Goal: Task Accomplishment & Management: Manage account settings

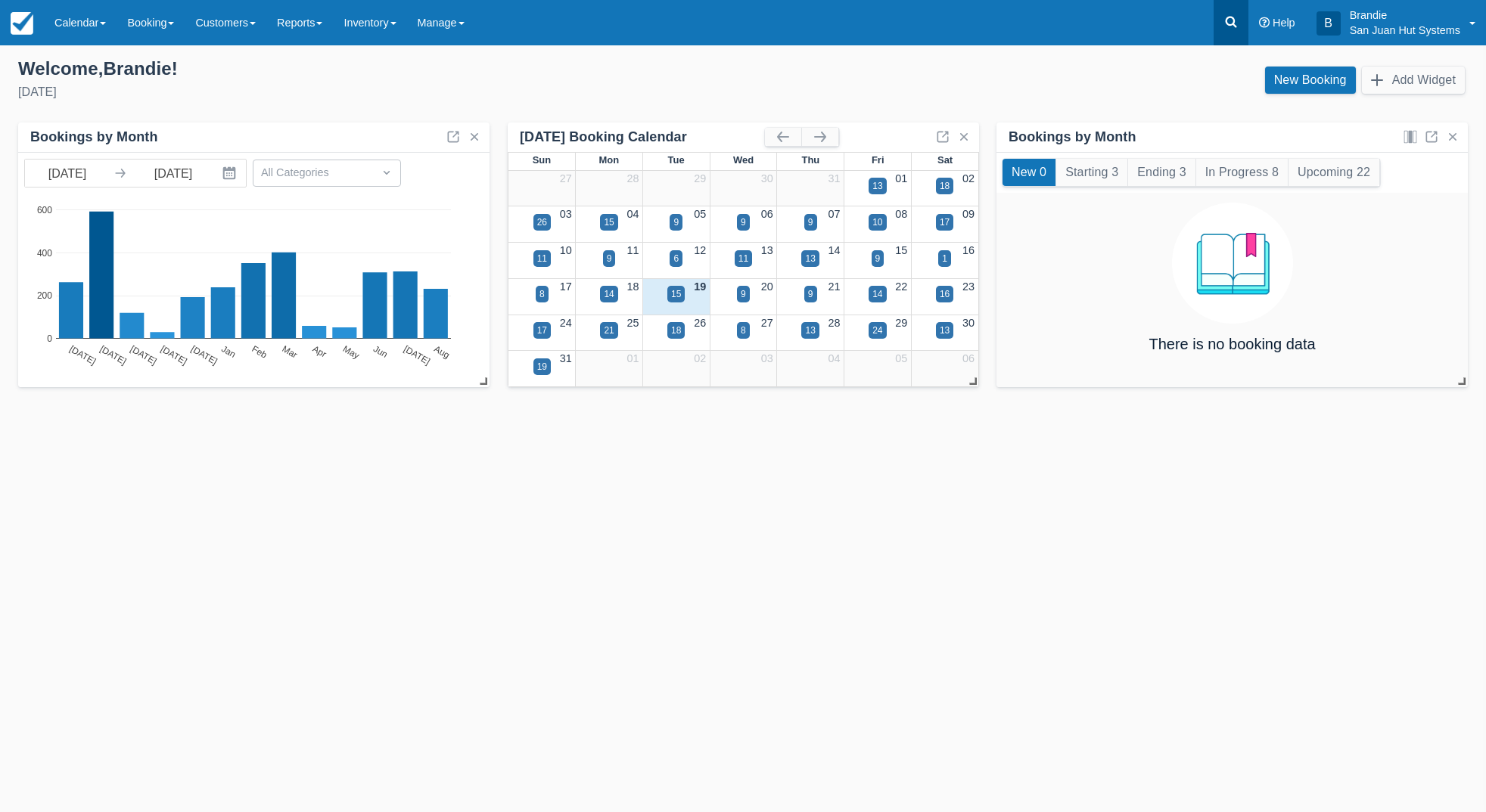
click at [1225, 21] on icon at bounding box center [1231, 22] width 15 height 15
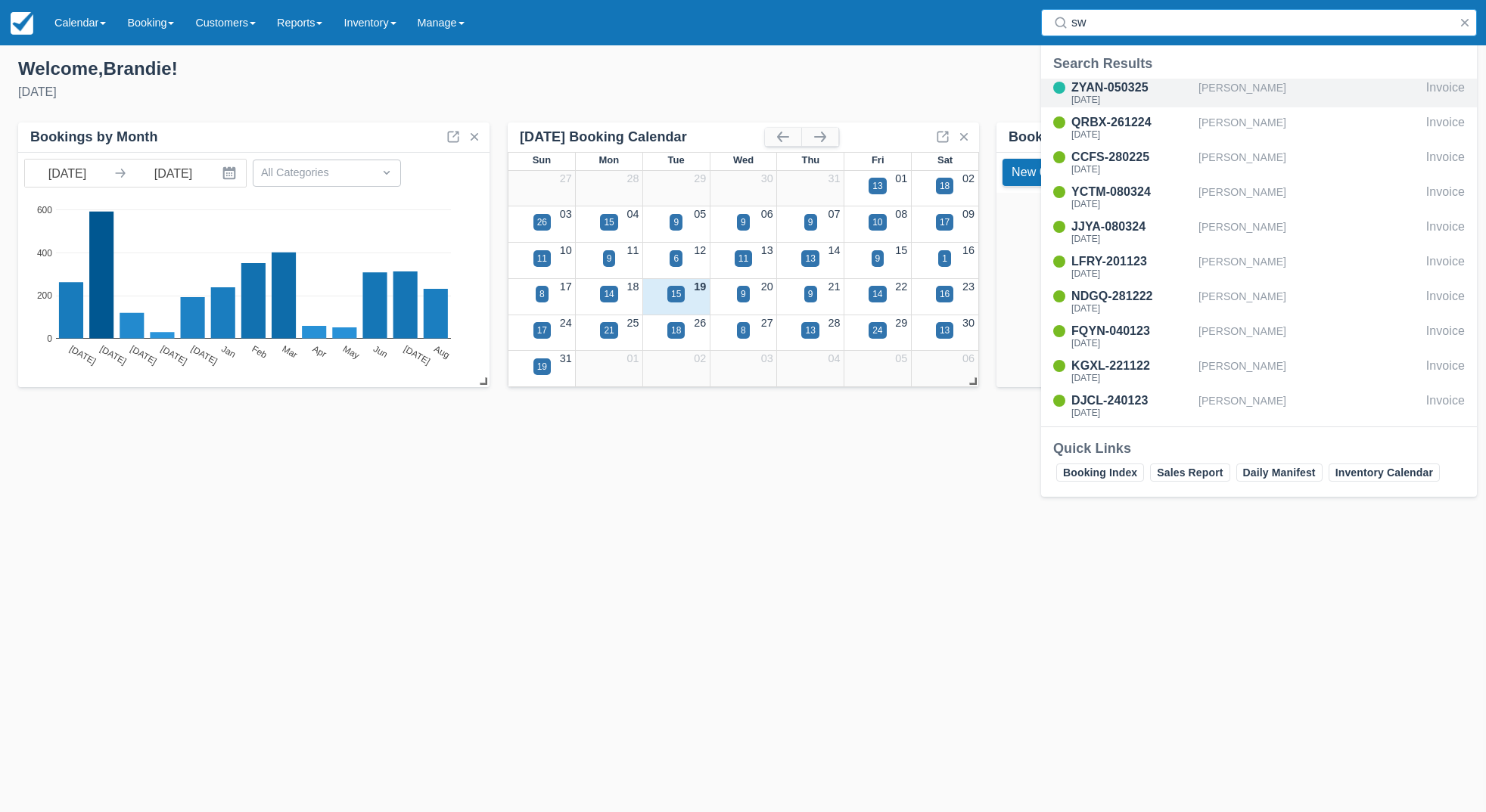
type input "sw"
click at [1119, 98] on div "Mon Sep 29 2025" at bounding box center [1131, 100] width 121 height 9
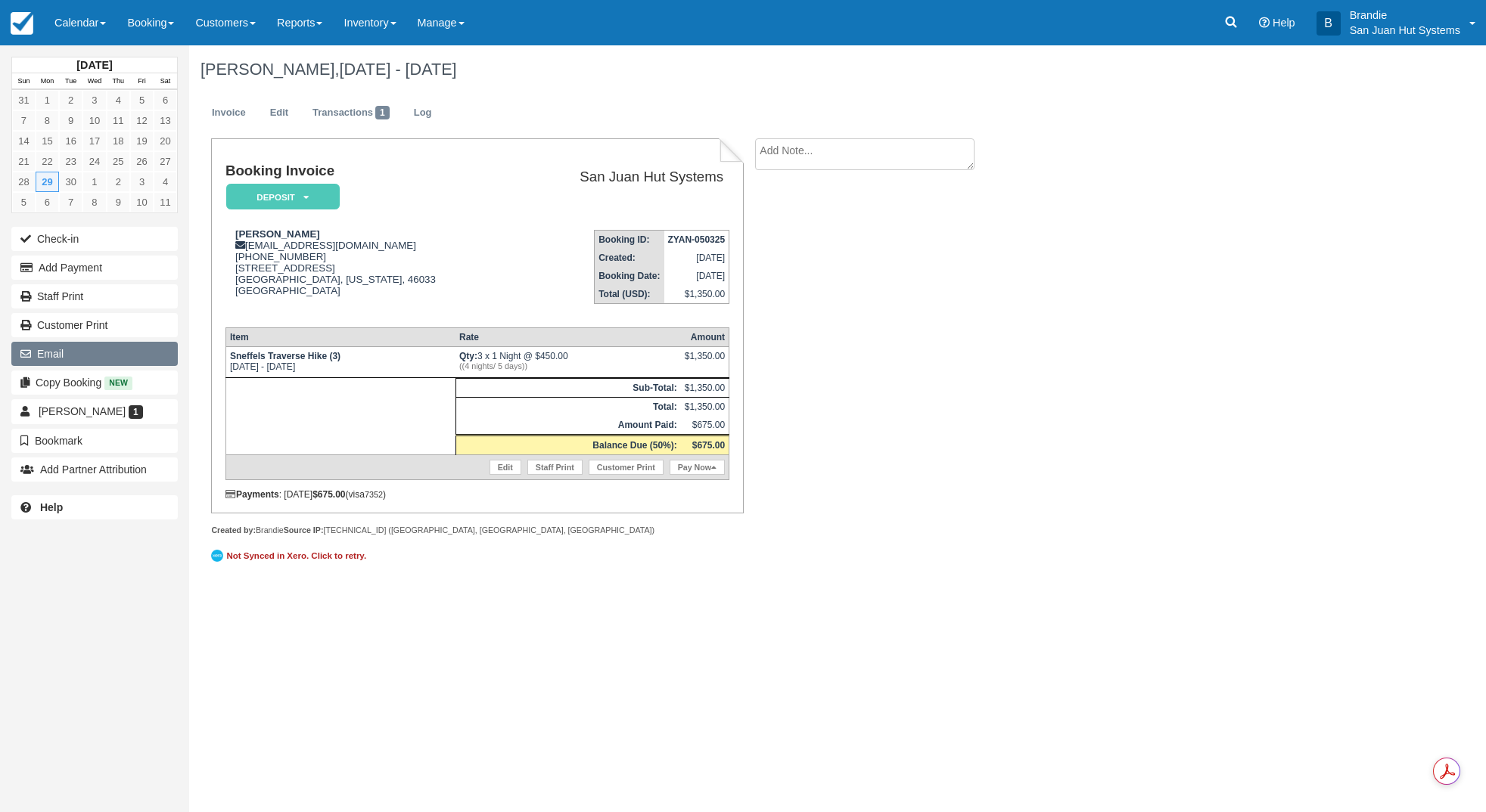
click at [42, 346] on button "Email" at bounding box center [94, 354] width 166 height 24
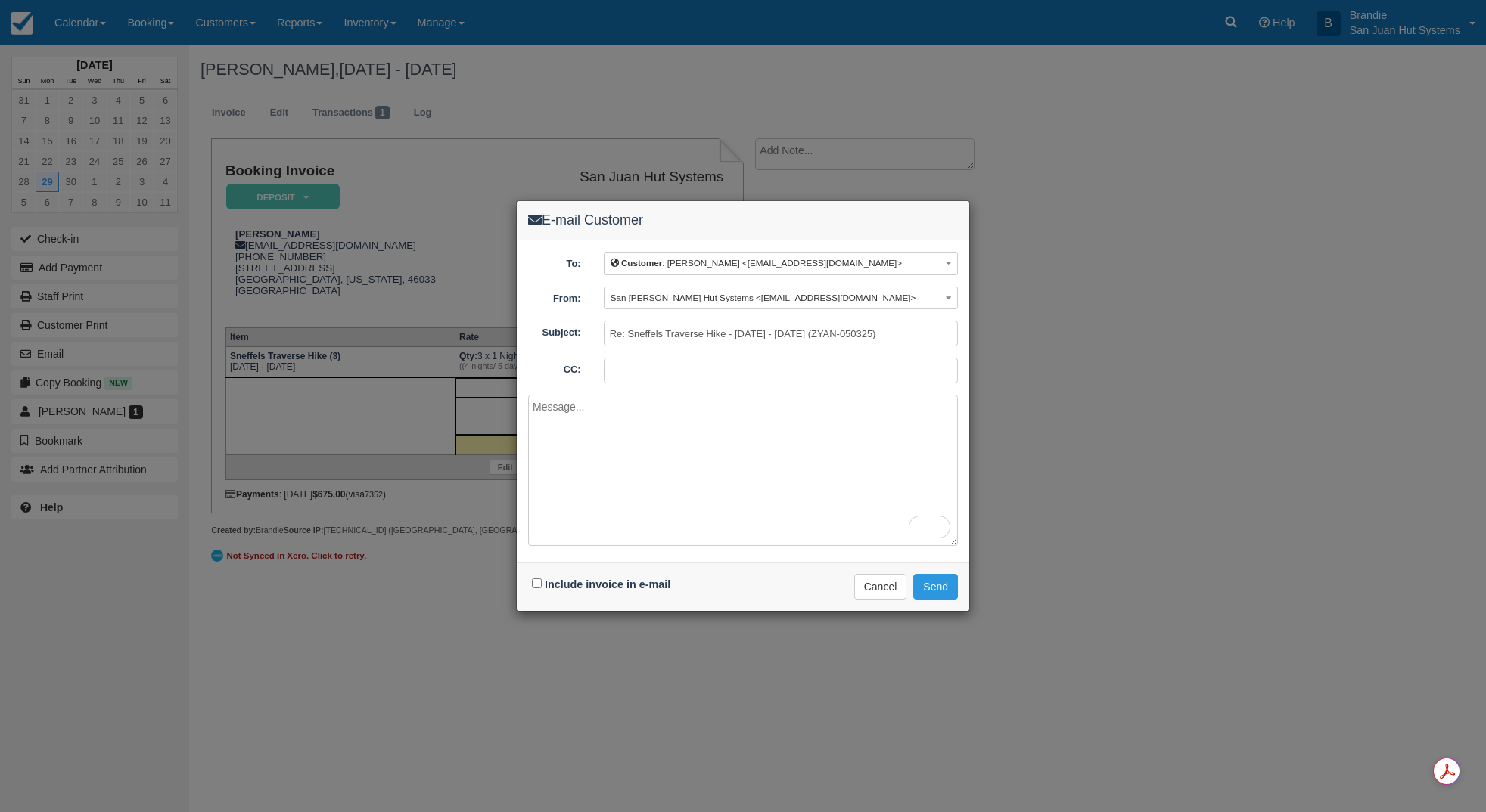
click at [539, 589] on div "Include invoice in e-mail" at bounding box center [603, 585] width 150 height 22
click at [539, 588] on div "Include invoice in e-mail" at bounding box center [603, 585] width 150 height 22
click at [537, 586] on input "Include invoice in e-mail" at bounding box center [536, 583] width 10 height 10
checkbox input "true"
click at [949, 586] on button "Send" at bounding box center [935, 587] width 45 height 26
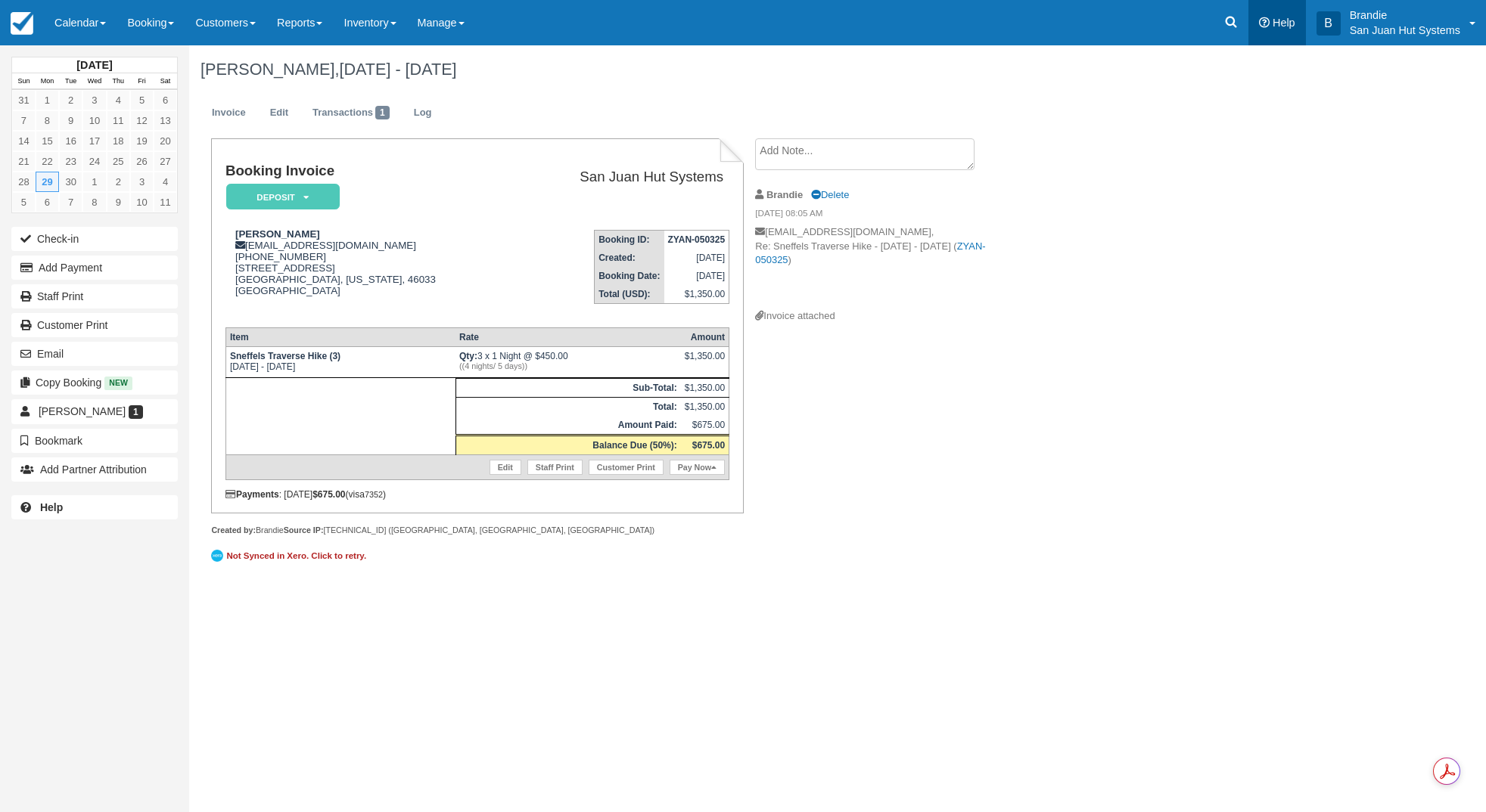
click at [1253, 31] on link "Help" at bounding box center [1277, 22] width 57 height 46
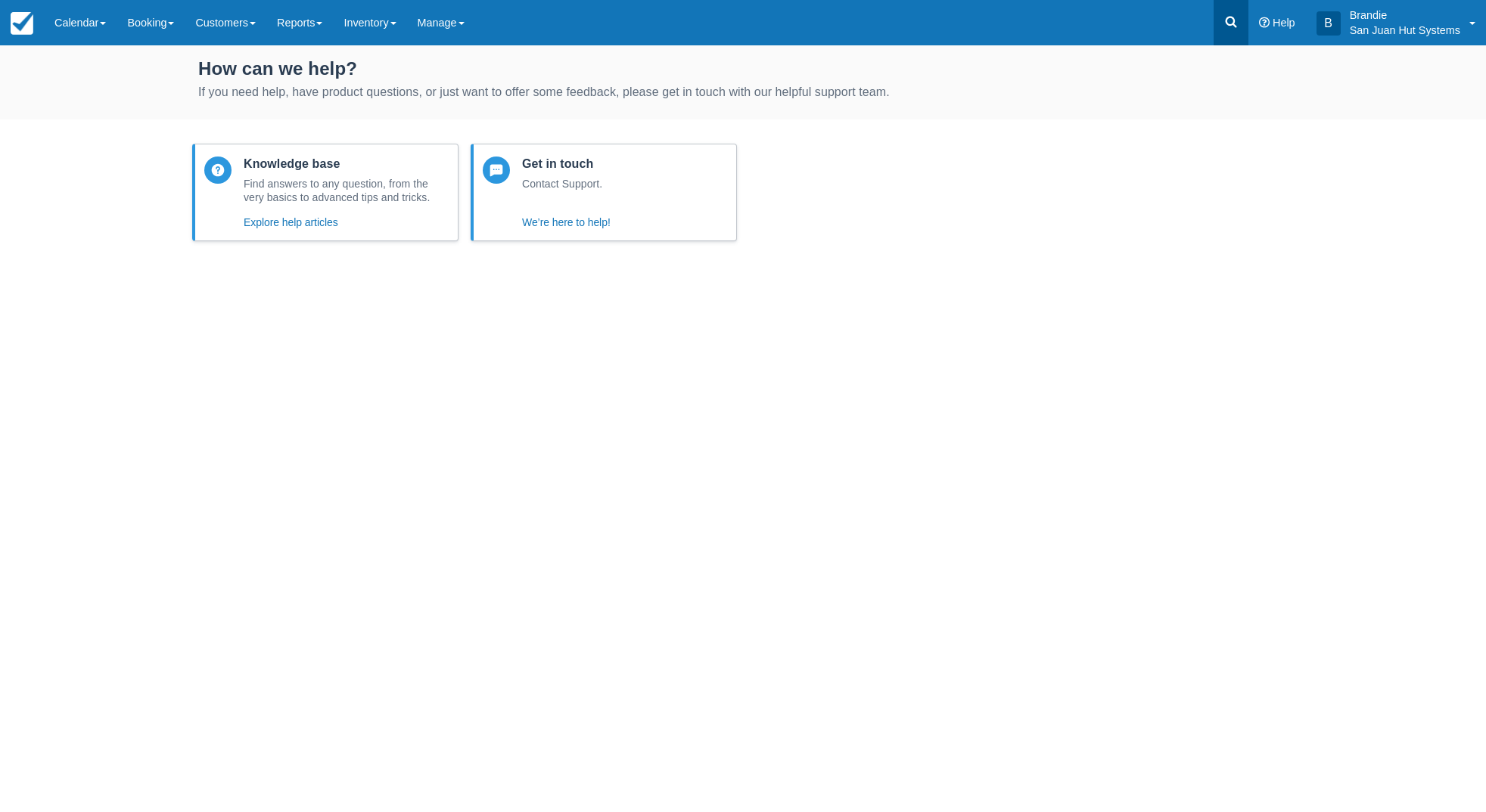
click at [1243, 26] on link at bounding box center [1231, 22] width 35 height 46
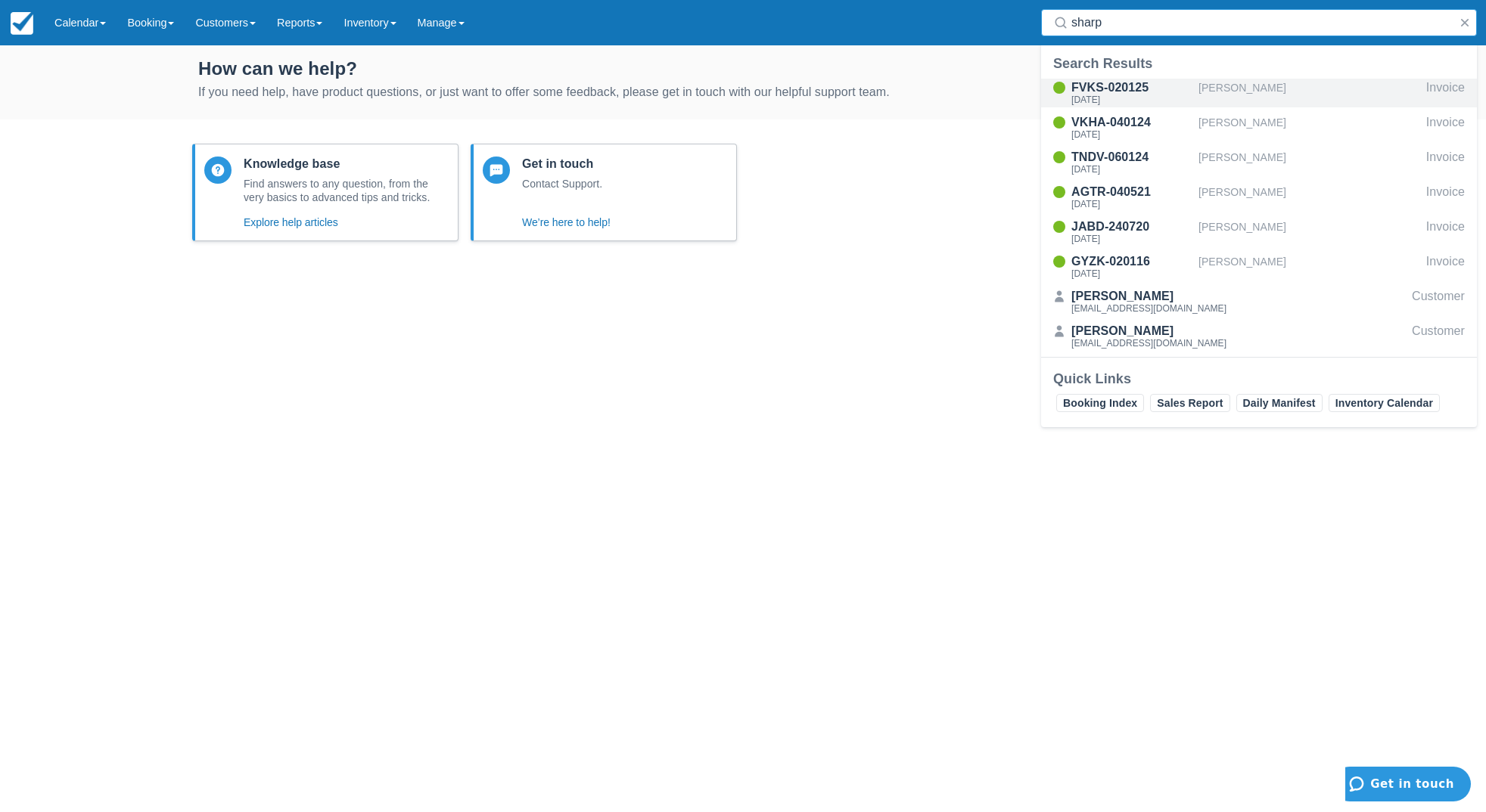
type input "sharp"
click at [1117, 99] on div "Mon Sep 8 2025" at bounding box center [1131, 100] width 121 height 9
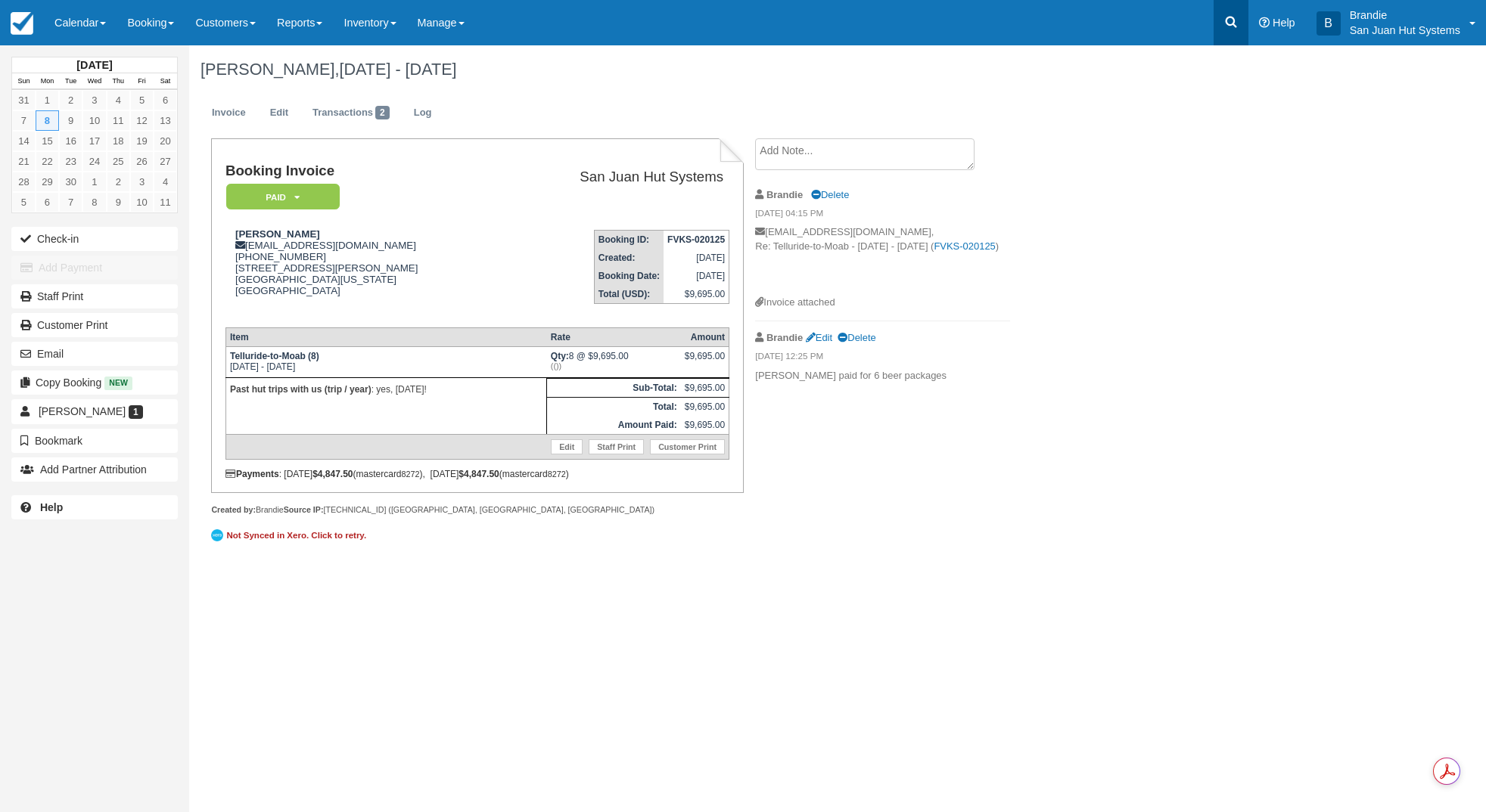
click at [1234, 28] on icon at bounding box center [1231, 22] width 15 height 15
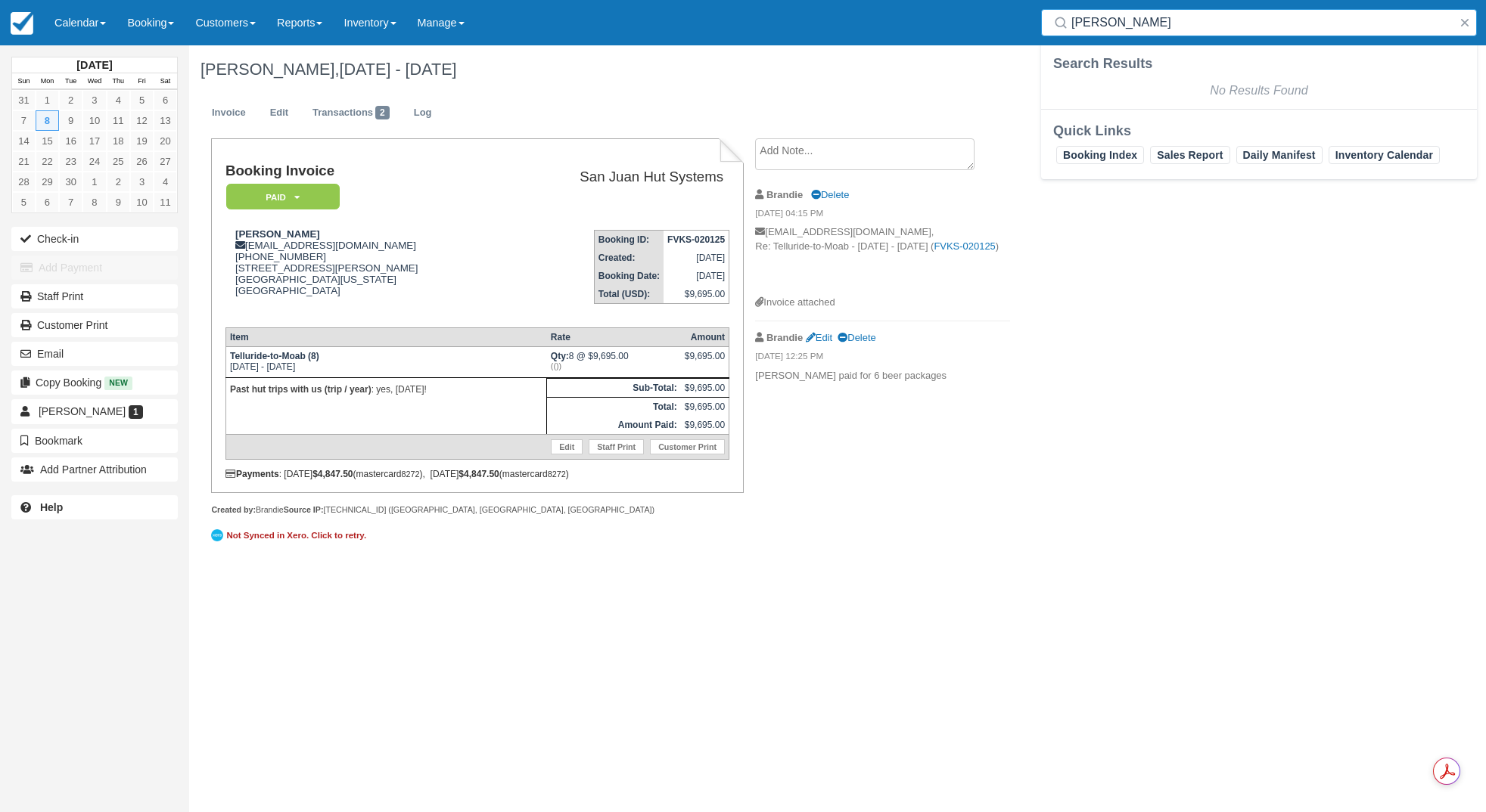
drag, startPoint x: 1137, startPoint y: 28, endPoint x: 1014, endPoint y: 14, distance: 123.8
click at [1014, 14] on div "Menu Calendar Customer Inventory Month Week Day Booking Daily Manifest Daily Li…" at bounding box center [743, 22] width 1486 height 46
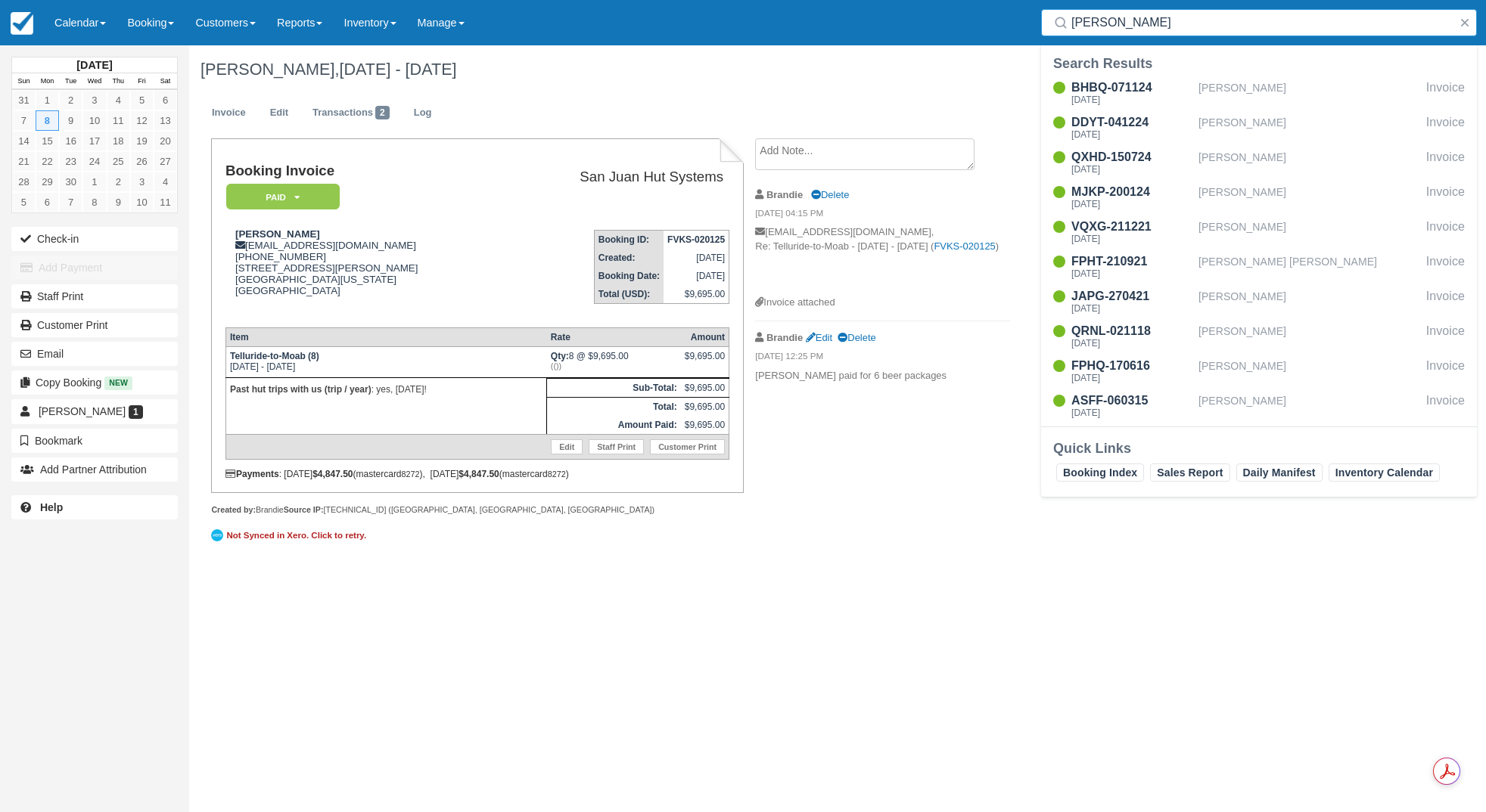
type input "jackson"
click at [1091, 79] on div "BHBQ-071124 Wed Sep 10 2025 Makayla Jackson Invoice DDYT-041224 Sun Dec 29 2024…" at bounding box center [1259, 251] width 436 height 351
click at [1088, 84] on div "BHBQ-071124" at bounding box center [1131, 88] width 121 height 18
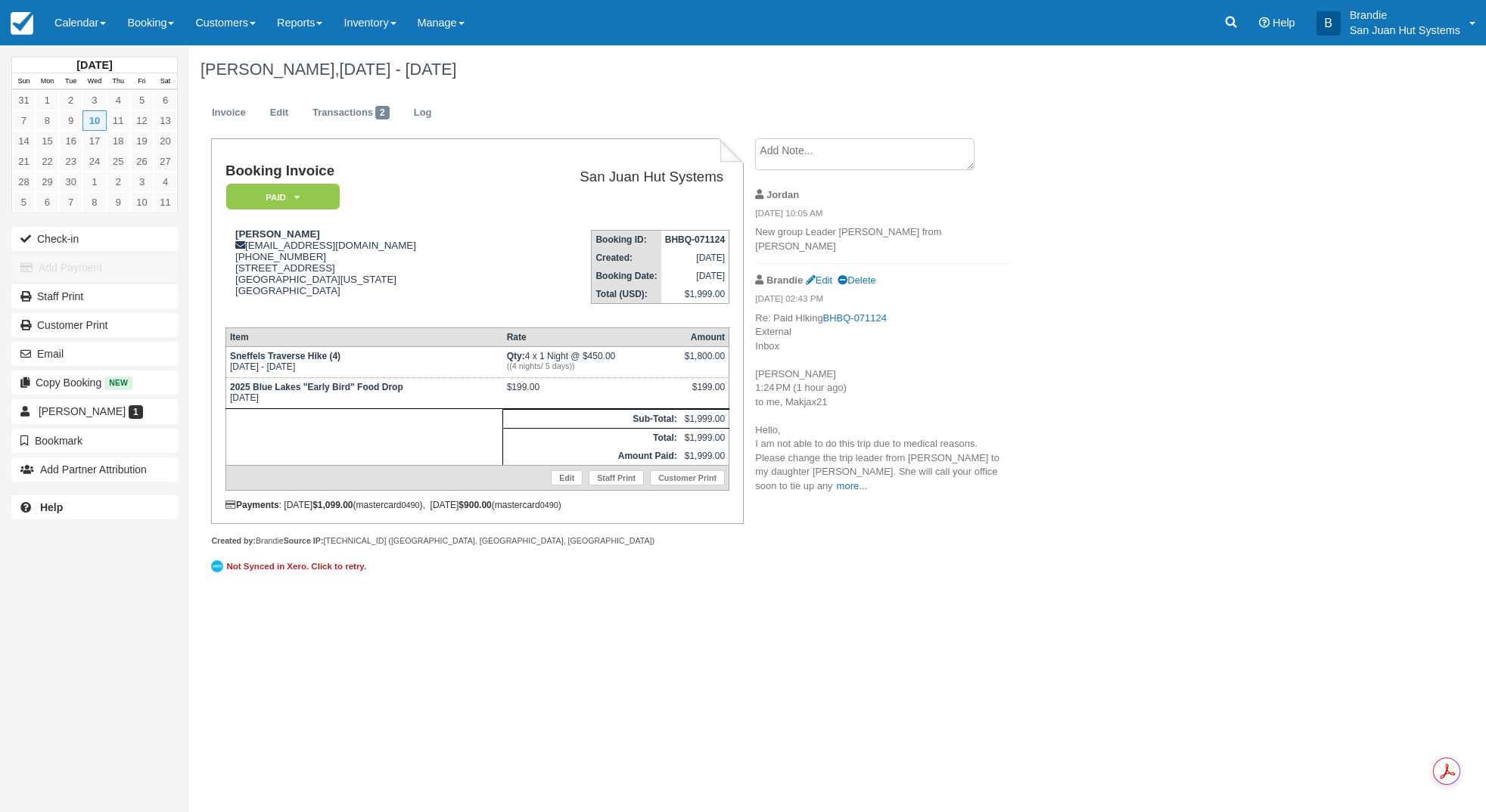
click at [814, 158] on textarea at bounding box center [864, 154] width 219 height 31
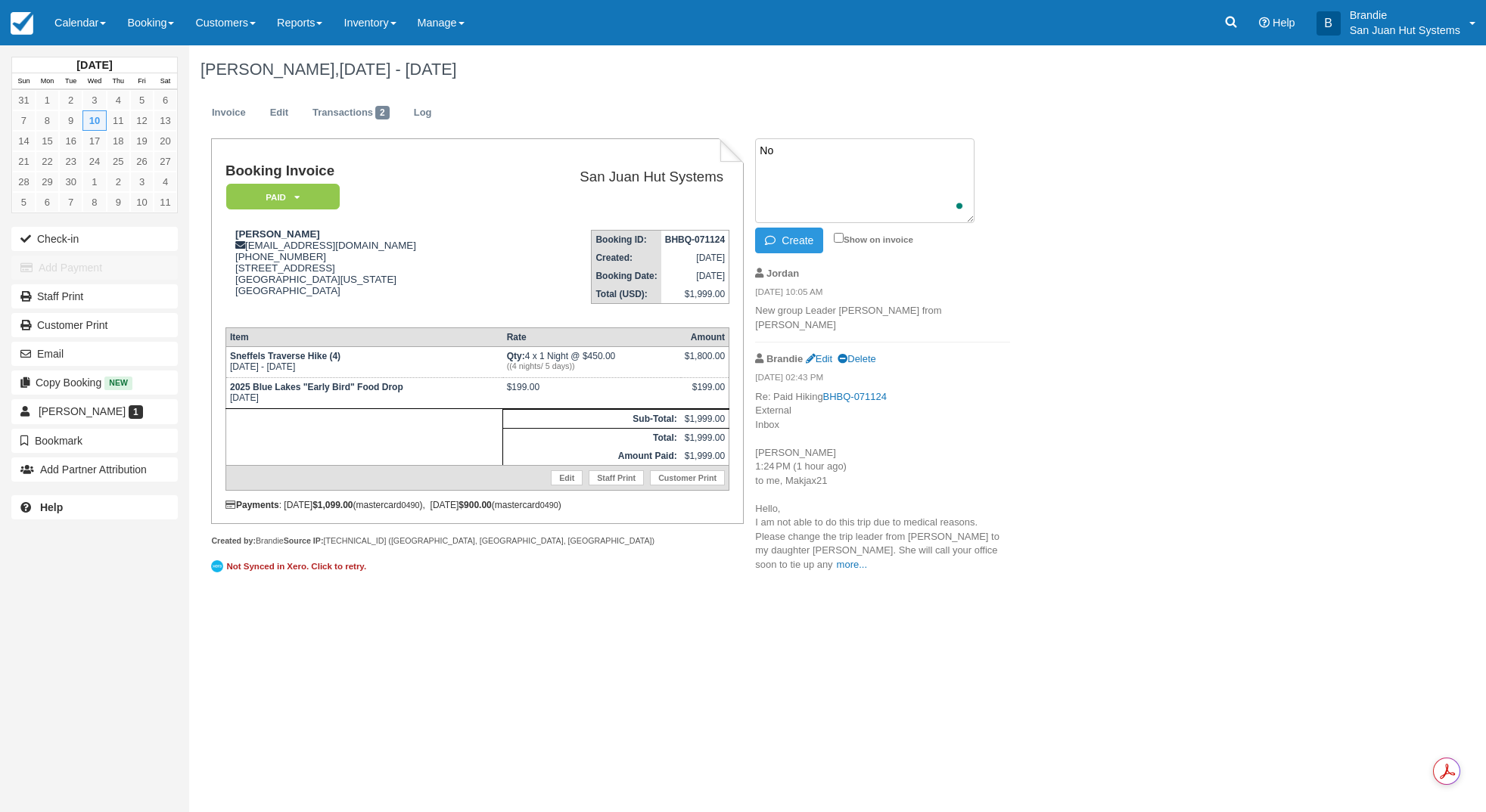
type textarea "N"
type textarea "Officially a group of 2 hikers"
click at [806, 242] on button "Create" at bounding box center [789, 240] width 68 height 26
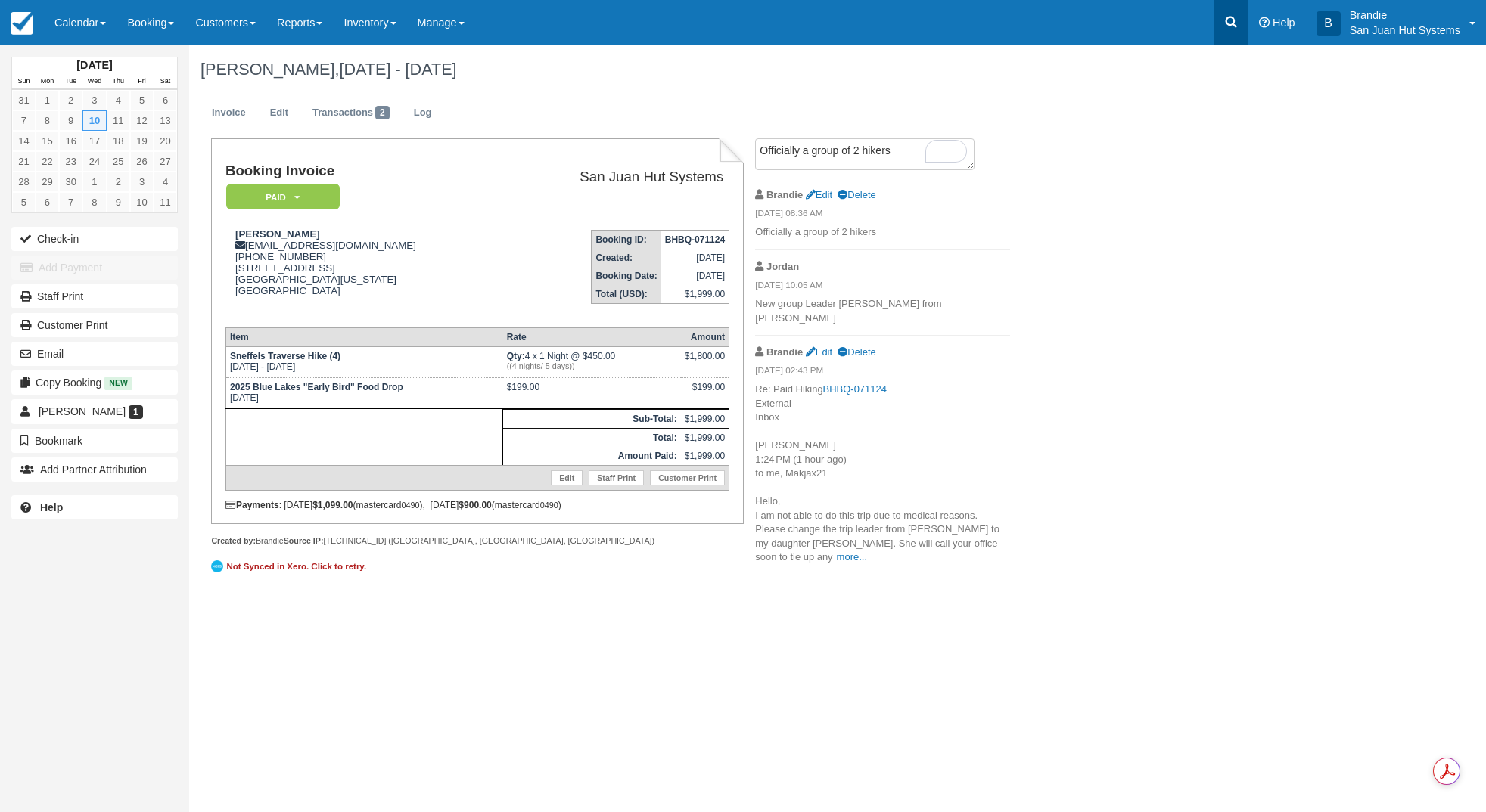
click at [1231, 30] on link at bounding box center [1231, 22] width 35 height 46
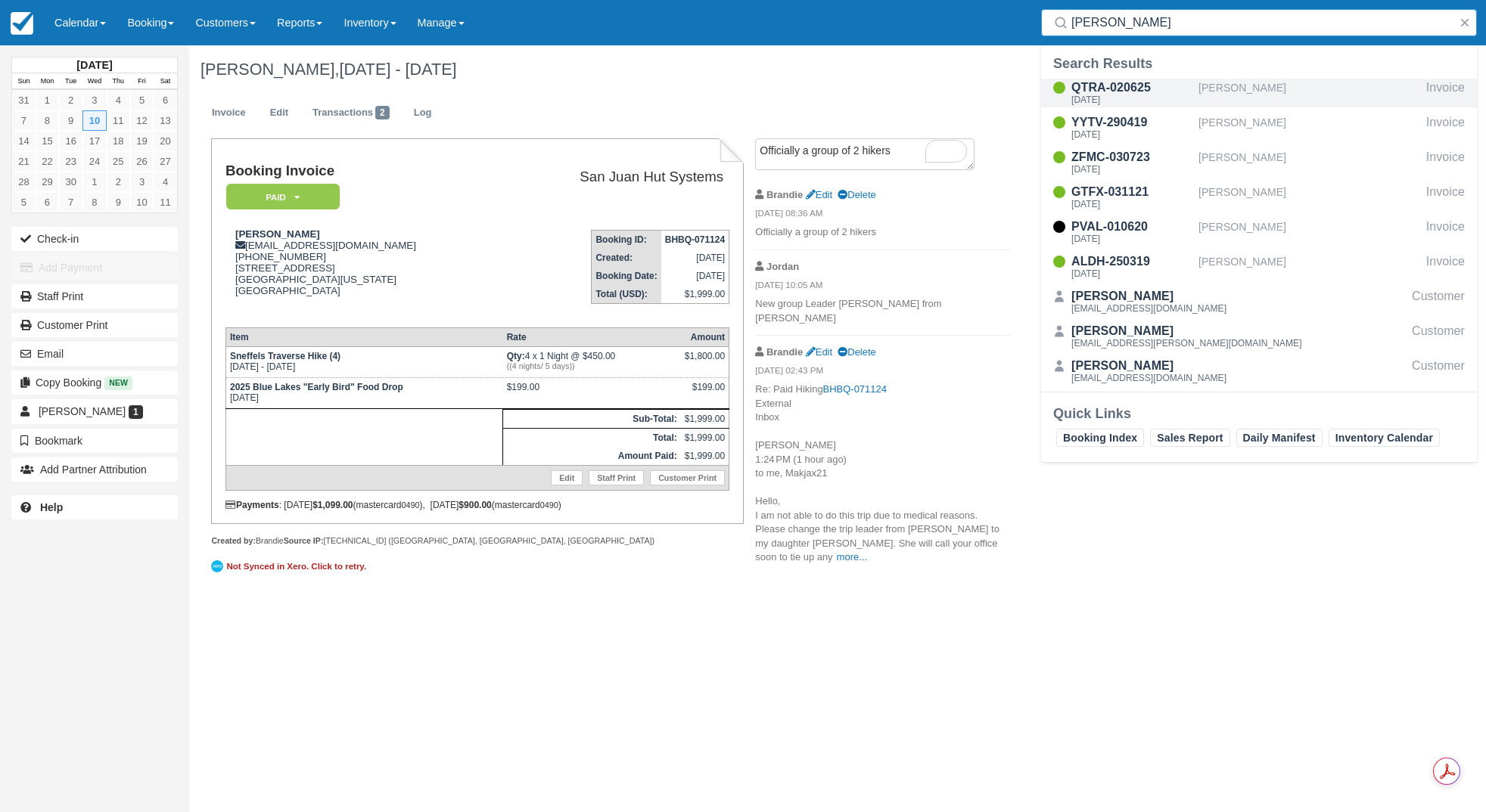
type input "Lasse"
click at [1115, 95] on div "Mon Aug 25 2025" at bounding box center [1131, 100] width 121 height 9
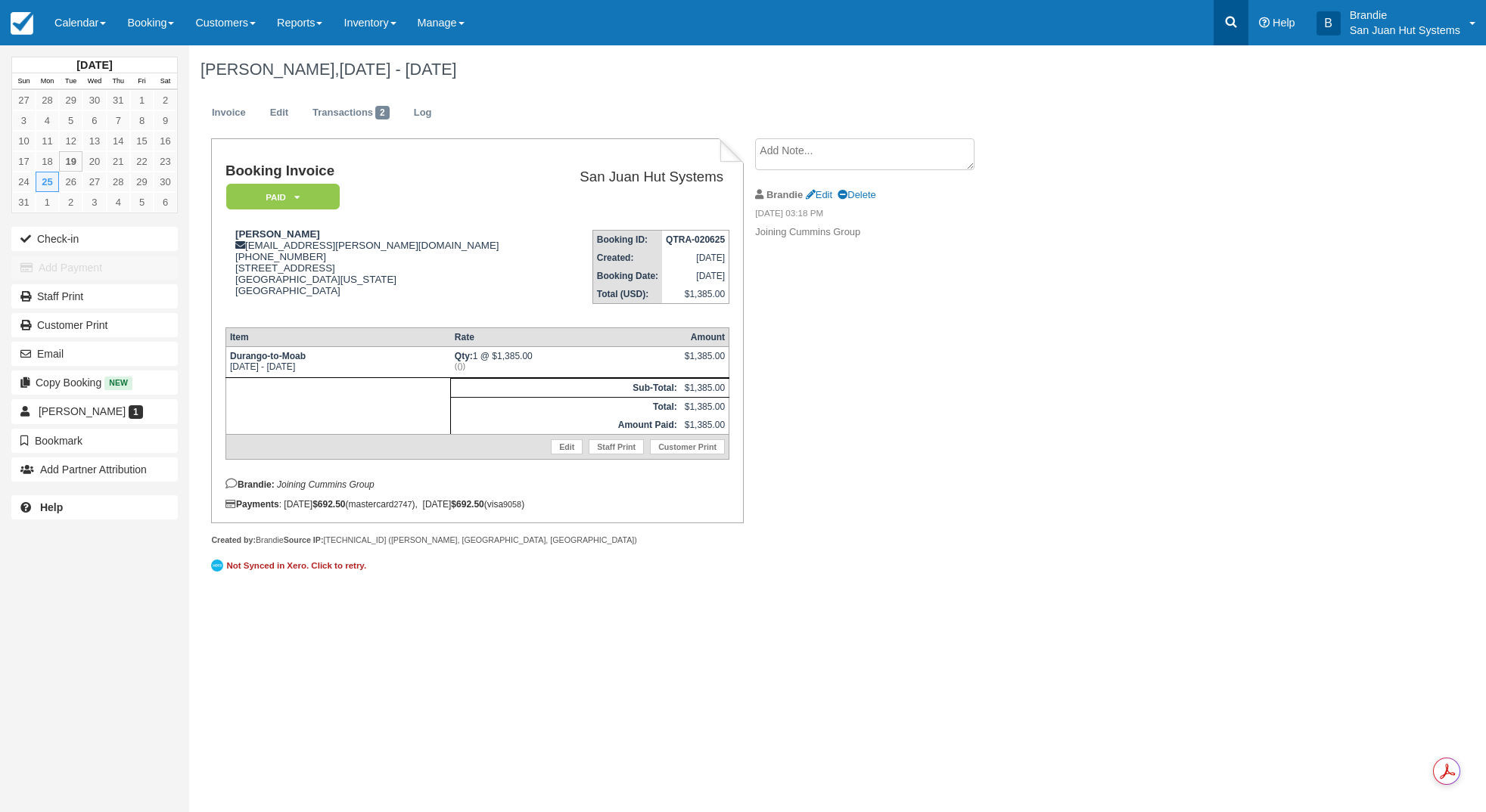
click at [1243, 31] on link at bounding box center [1231, 22] width 35 height 46
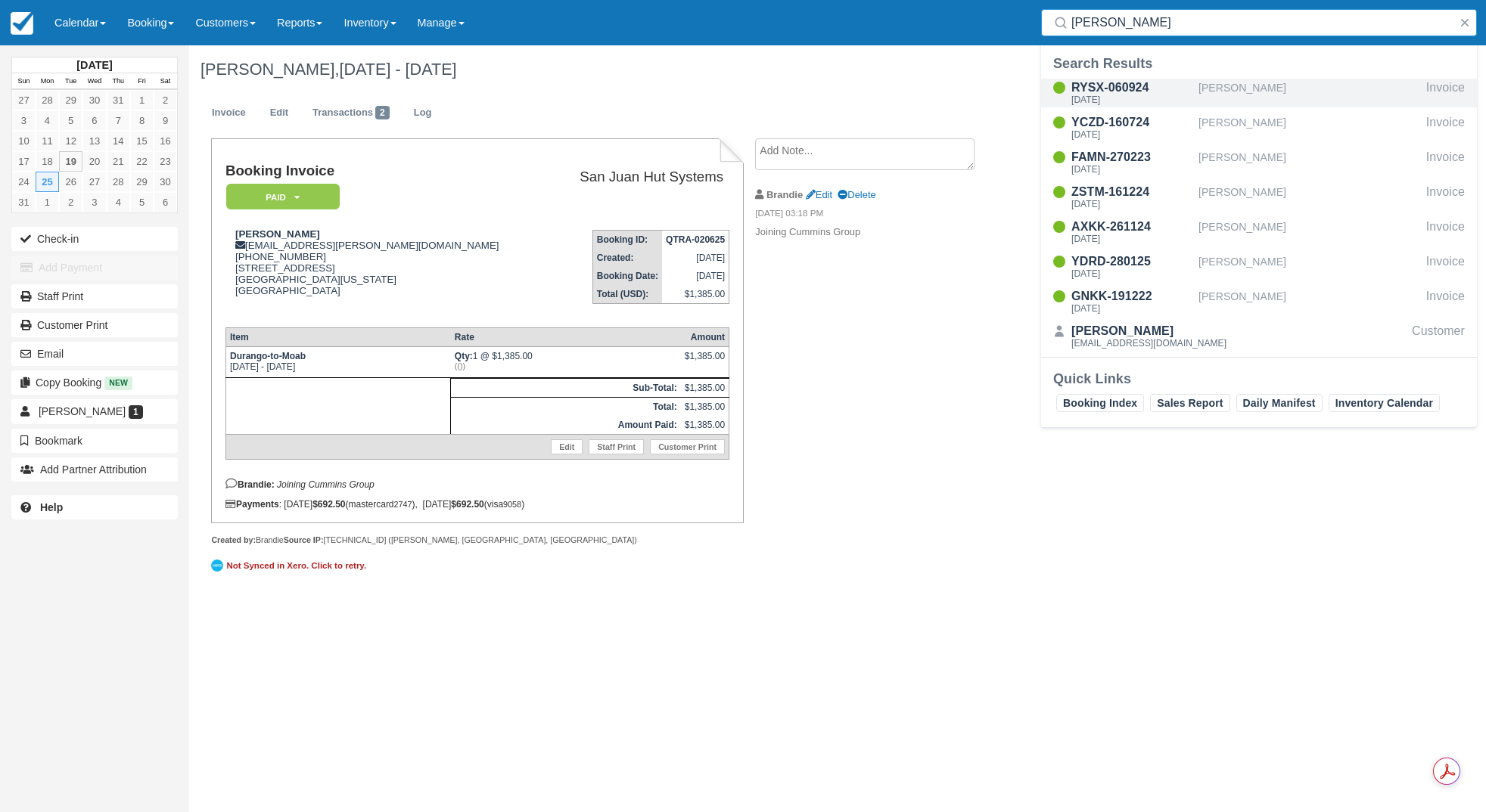
type input "Roundy"
click at [1128, 84] on div "RYSX-060924" at bounding box center [1131, 88] width 121 height 18
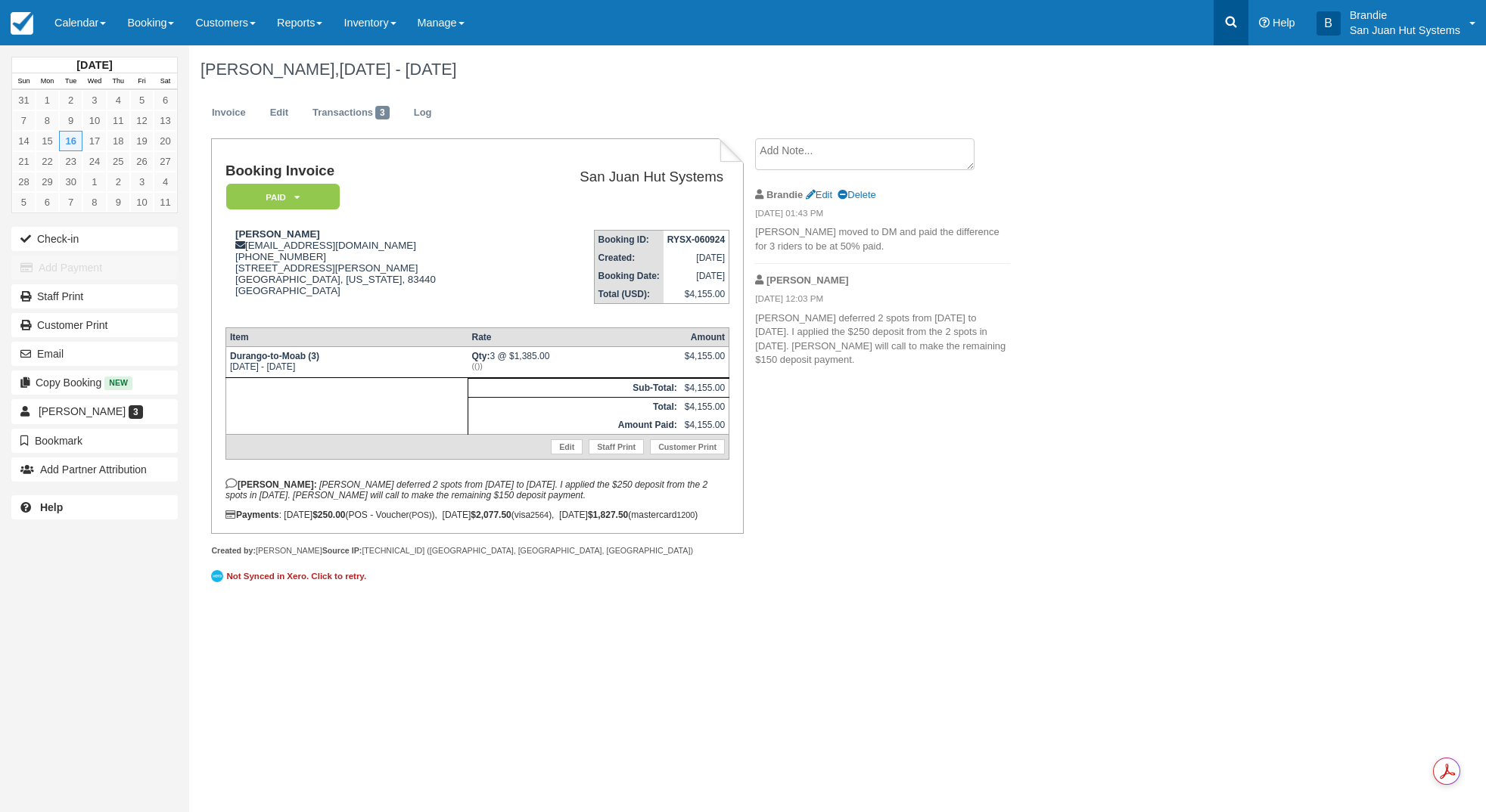
click at [1217, 22] on link at bounding box center [1231, 22] width 35 height 46
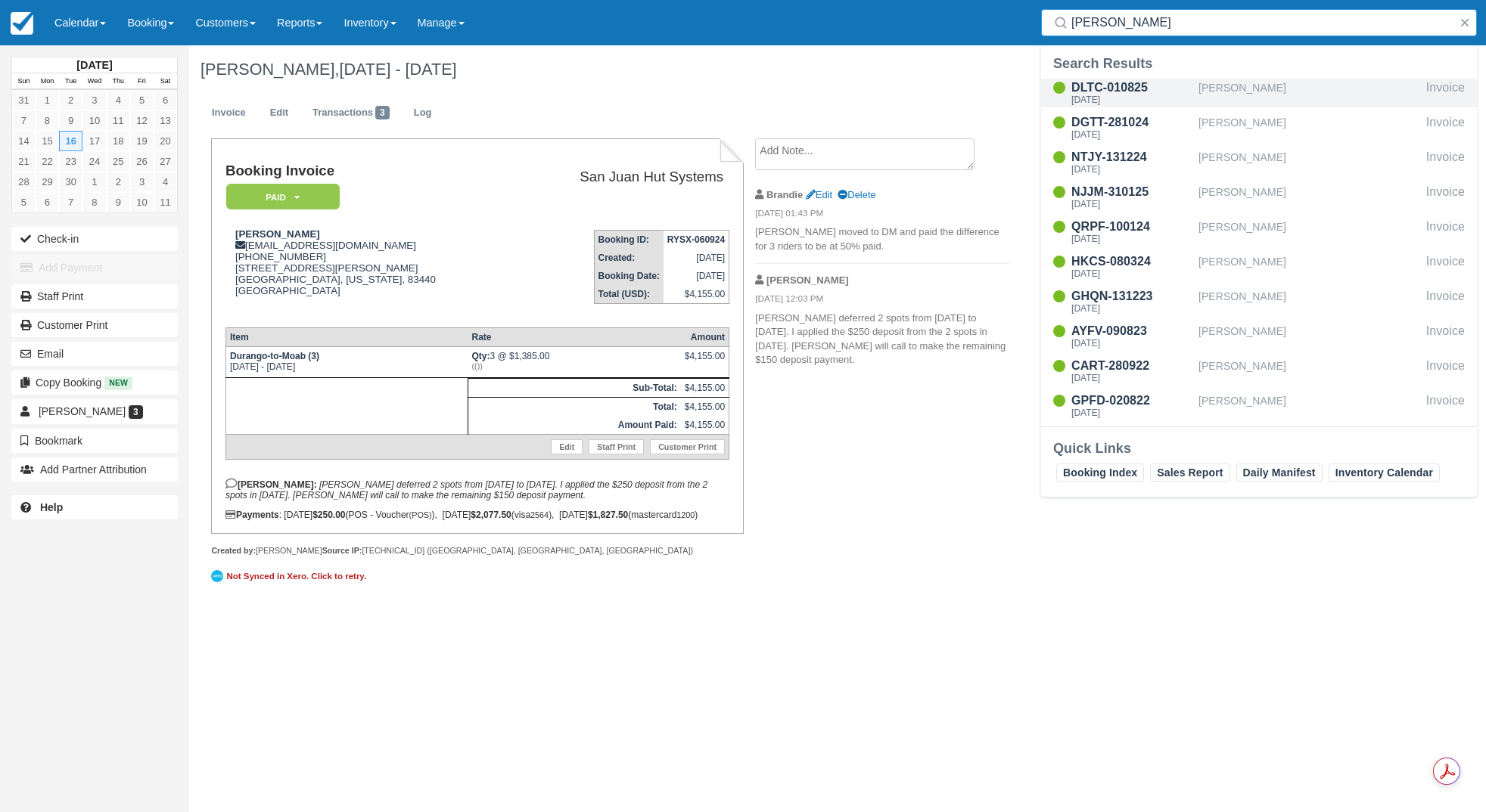
type input "[PERSON_NAME]"
click at [1117, 98] on div "Sat Feb 21 2026" at bounding box center [1131, 100] width 121 height 9
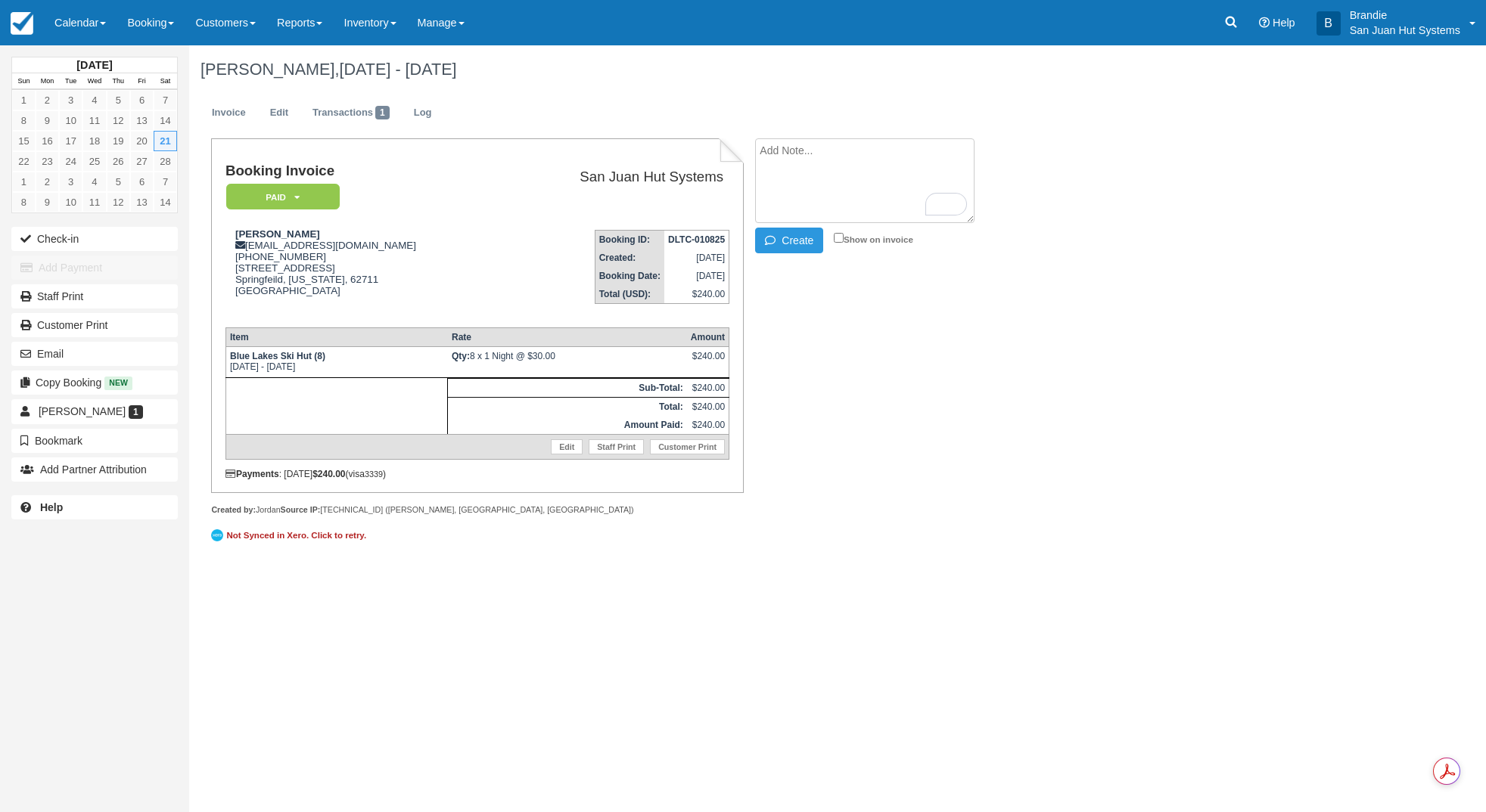
paste textarea "Dave Wilson 9:14 AM (2 minutes ago) to me Thanks Brandie, Yes please change the…"
type textarea "Dave Wilson 9:14 AM (2 minutes ago) to me Thanks Brandie, Yes please change the…"
click at [797, 254] on li "Dave Wilson 9:14 AM (2 minutes ago) to me Thanks Brandie, Yes please change the…" at bounding box center [882, 198] width 255 height 119
click at [800, 244] on button "Create" at bounding box center [789, 240] width 68 height 26
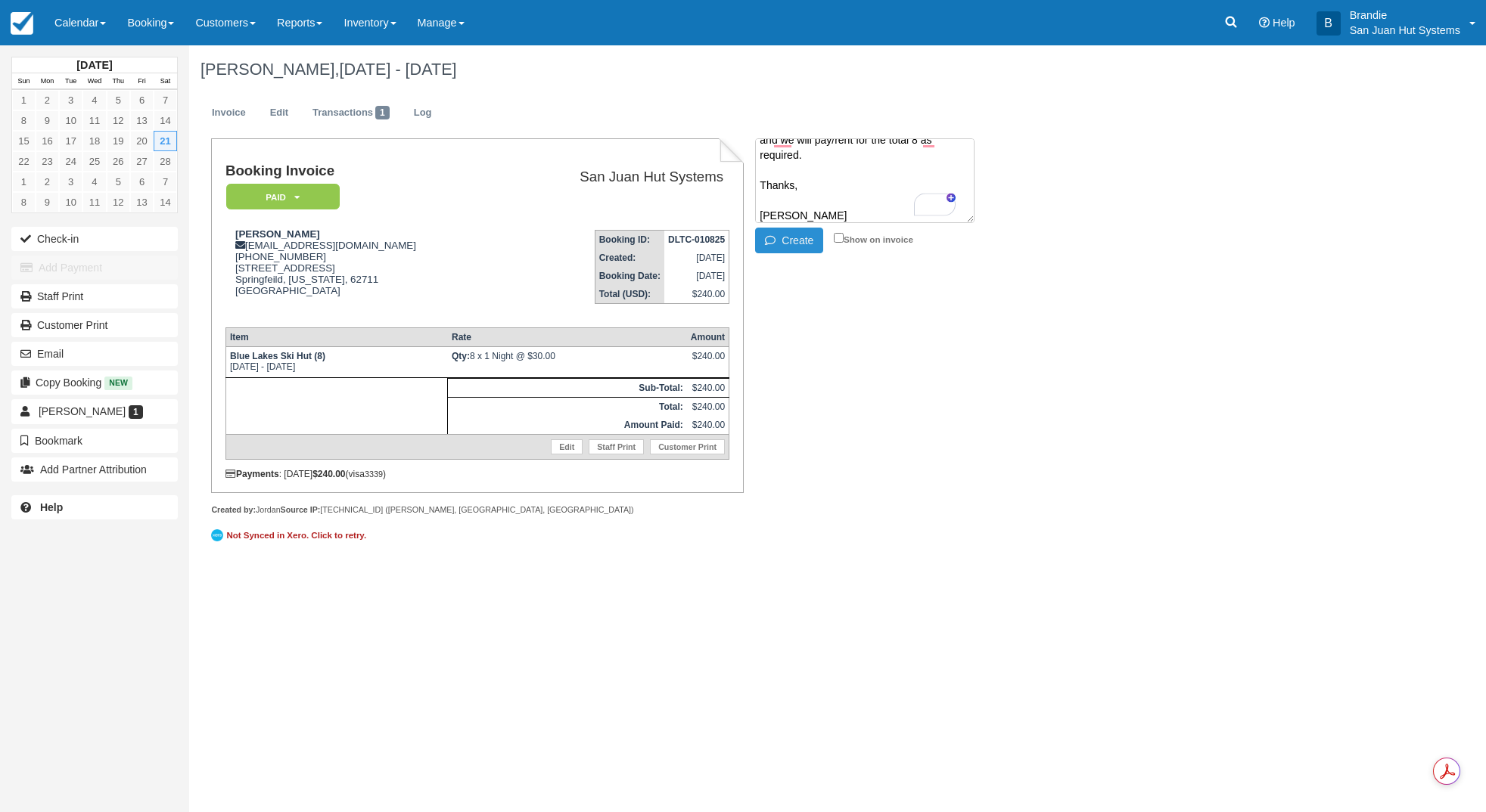
scroll to position [0, 0]
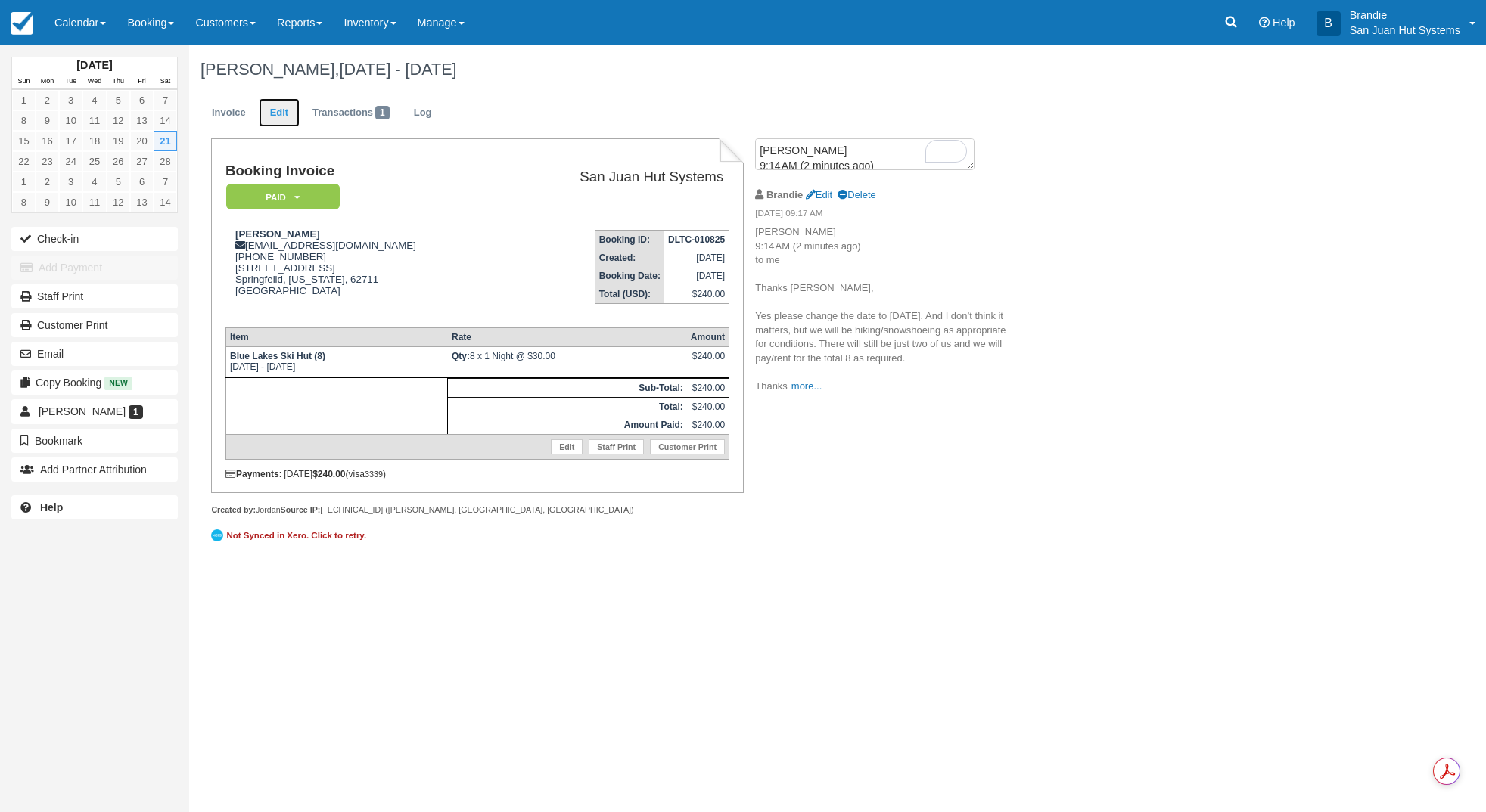
click at [269, 111] on link "Edit" at bounding box center [279, 112] width 40 height 30
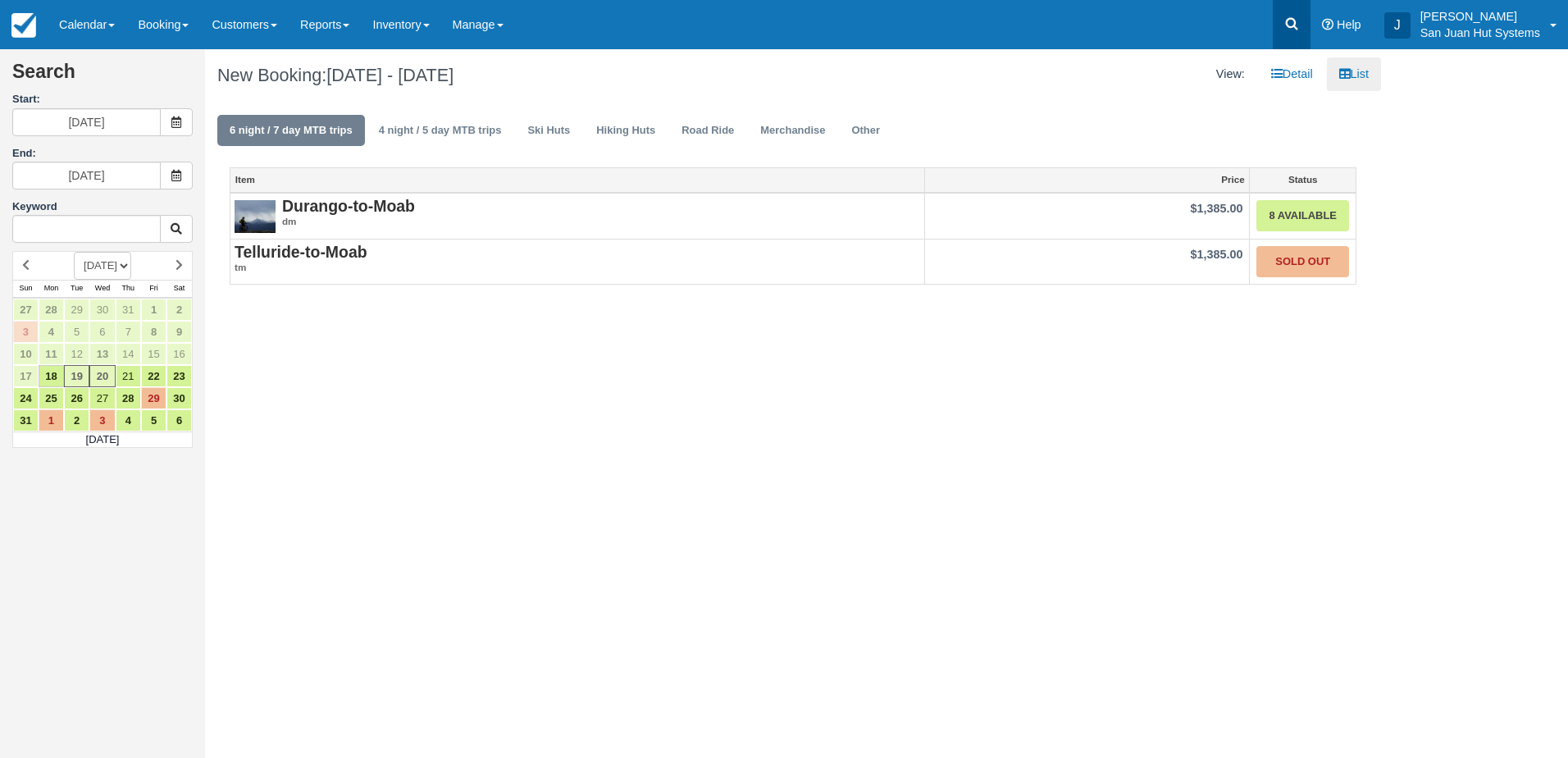
click at [1295, 19] on icon at bounding box center [1291, 23] width 17 height 17
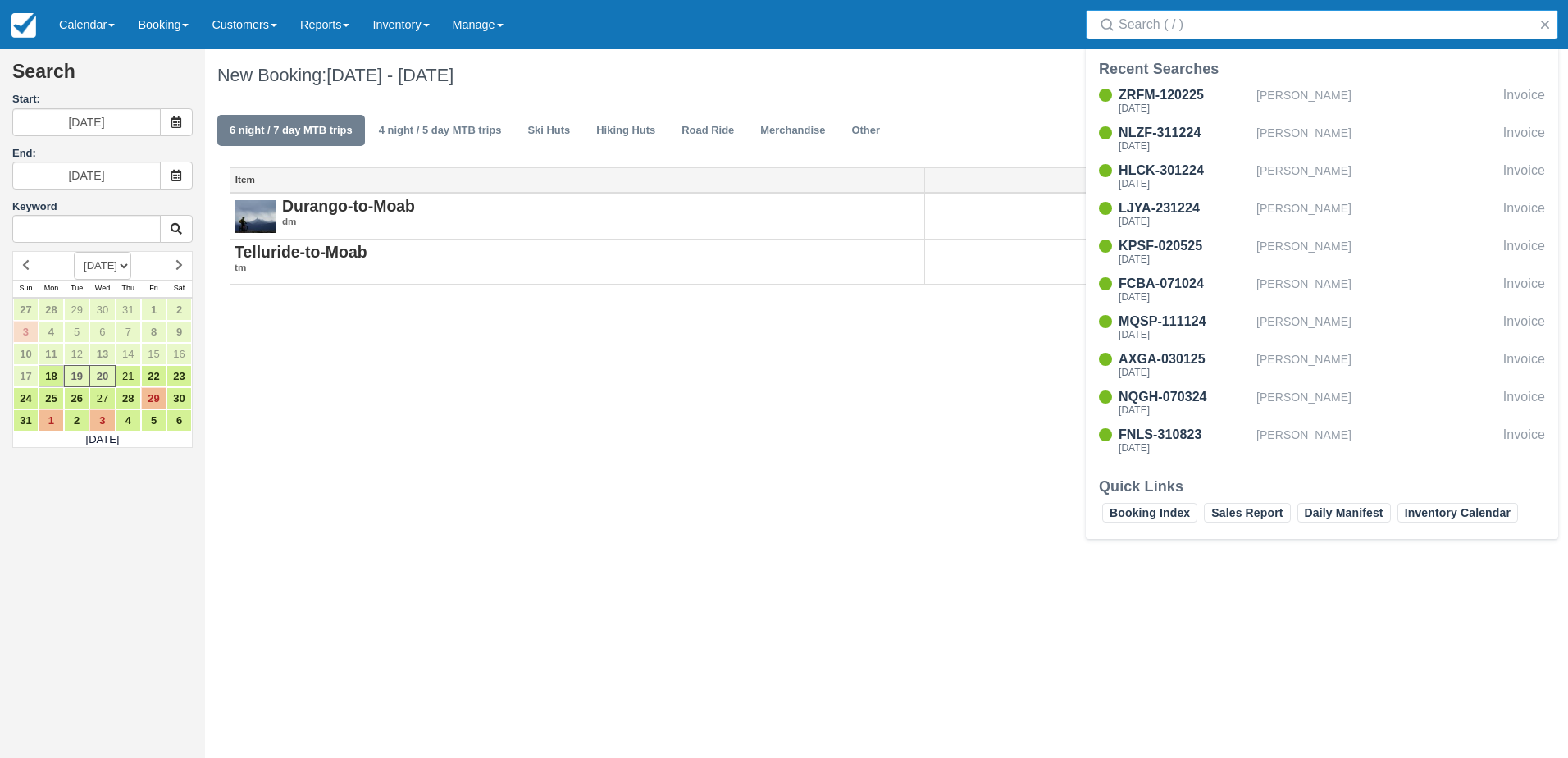
click at [1232, 34] on input "Search" at bounding box center [1325, 24] width 413 height 29
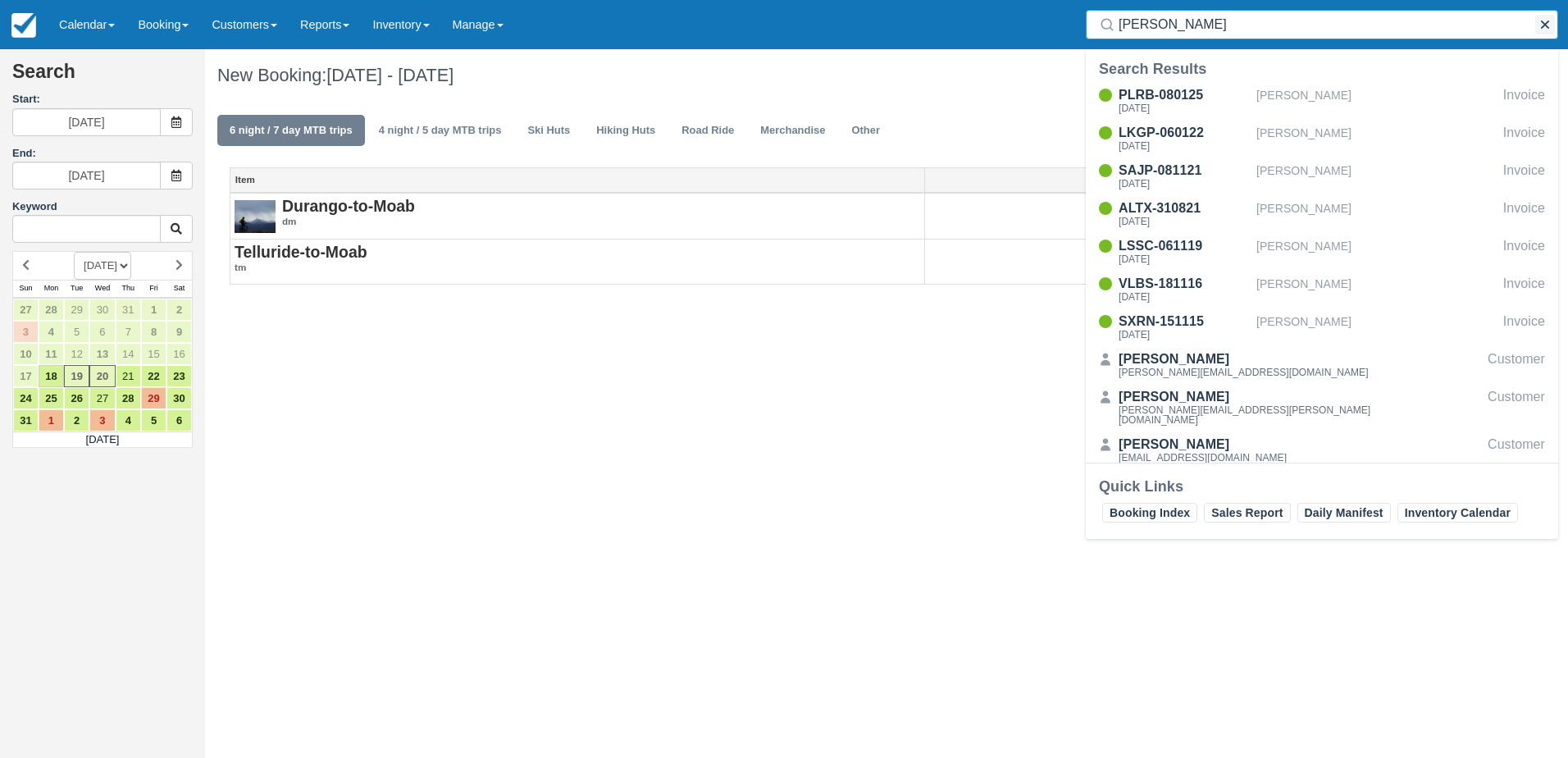
type input "[PERSON_NAME]"
drag, startPoint x: 1545, startPoint y: 19, endPoint x: 1476, endPoint y: 65, distance: 82.9
click at [1541, 22] on button "button" at bounding box center [1545, 24] width 19 height 19
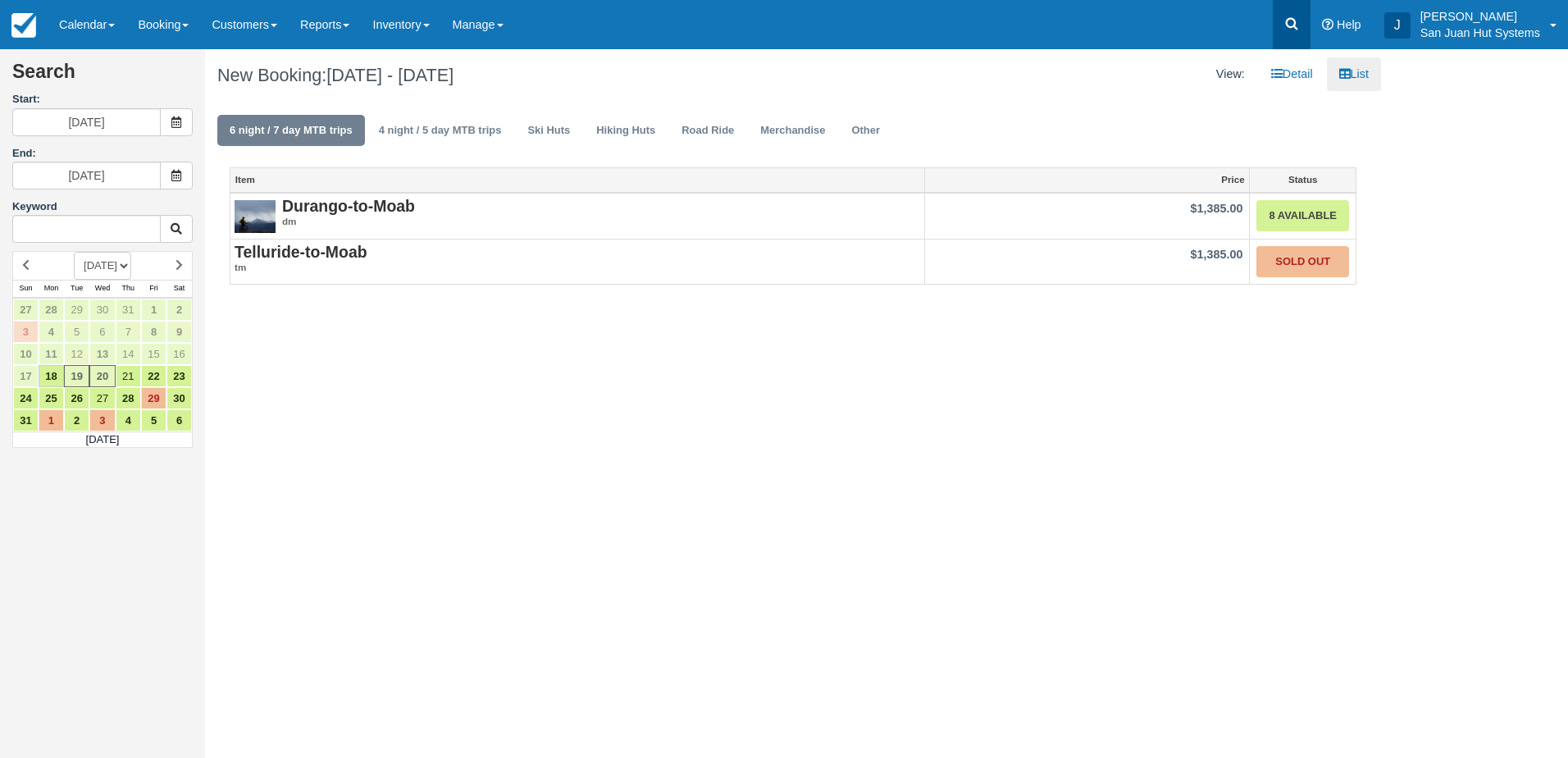
click at [1286, 23] on icon at bounding box center [1291, 24] width 13 height 13
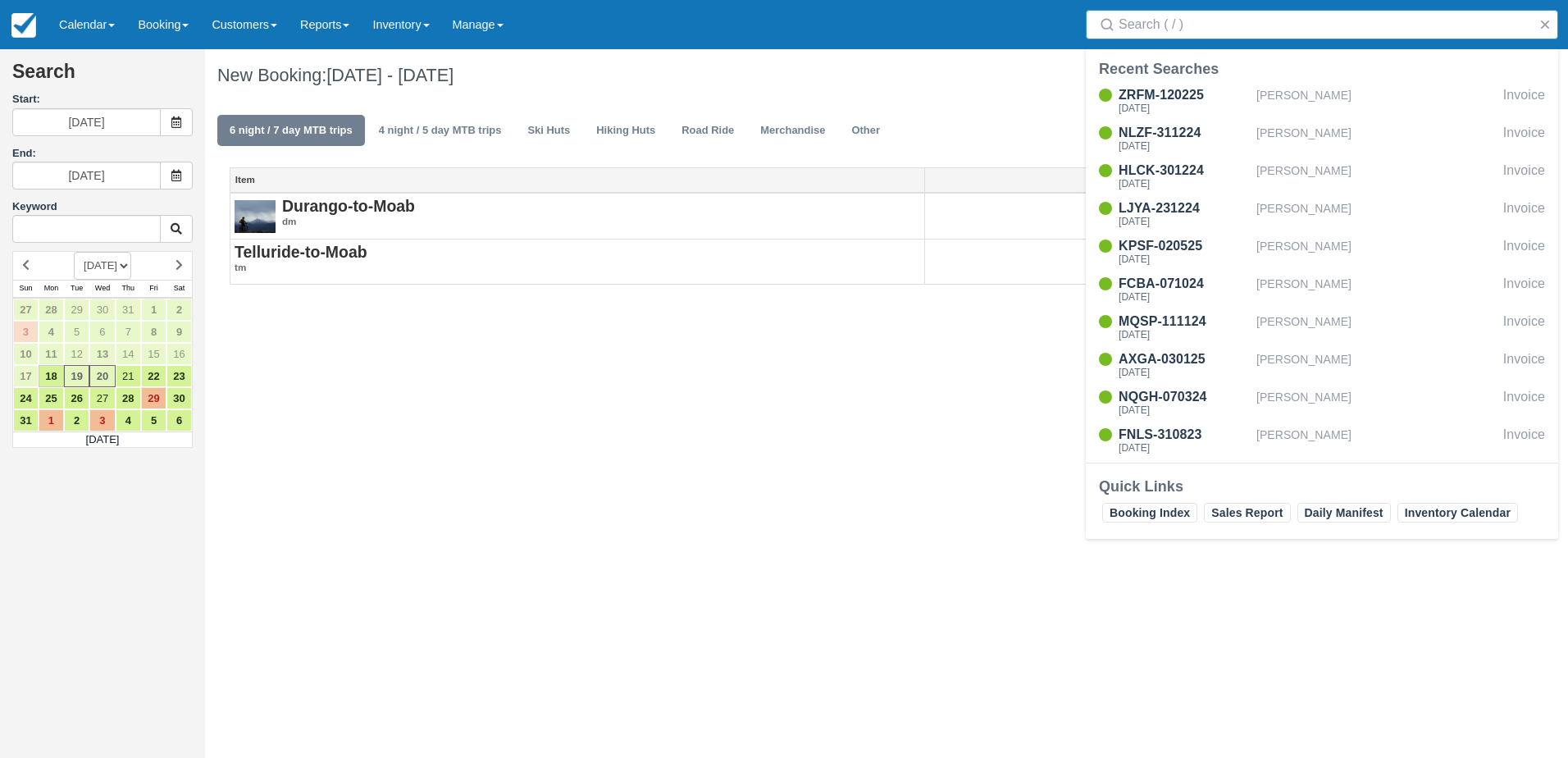
click at [1234, 31] on input "Search" at bounding box center [1325, 24] width 413 height 29
type input "cook"
click at [1169, 141] on div "[DATE]" at bounding box center [1184, 146] width 131 height 10
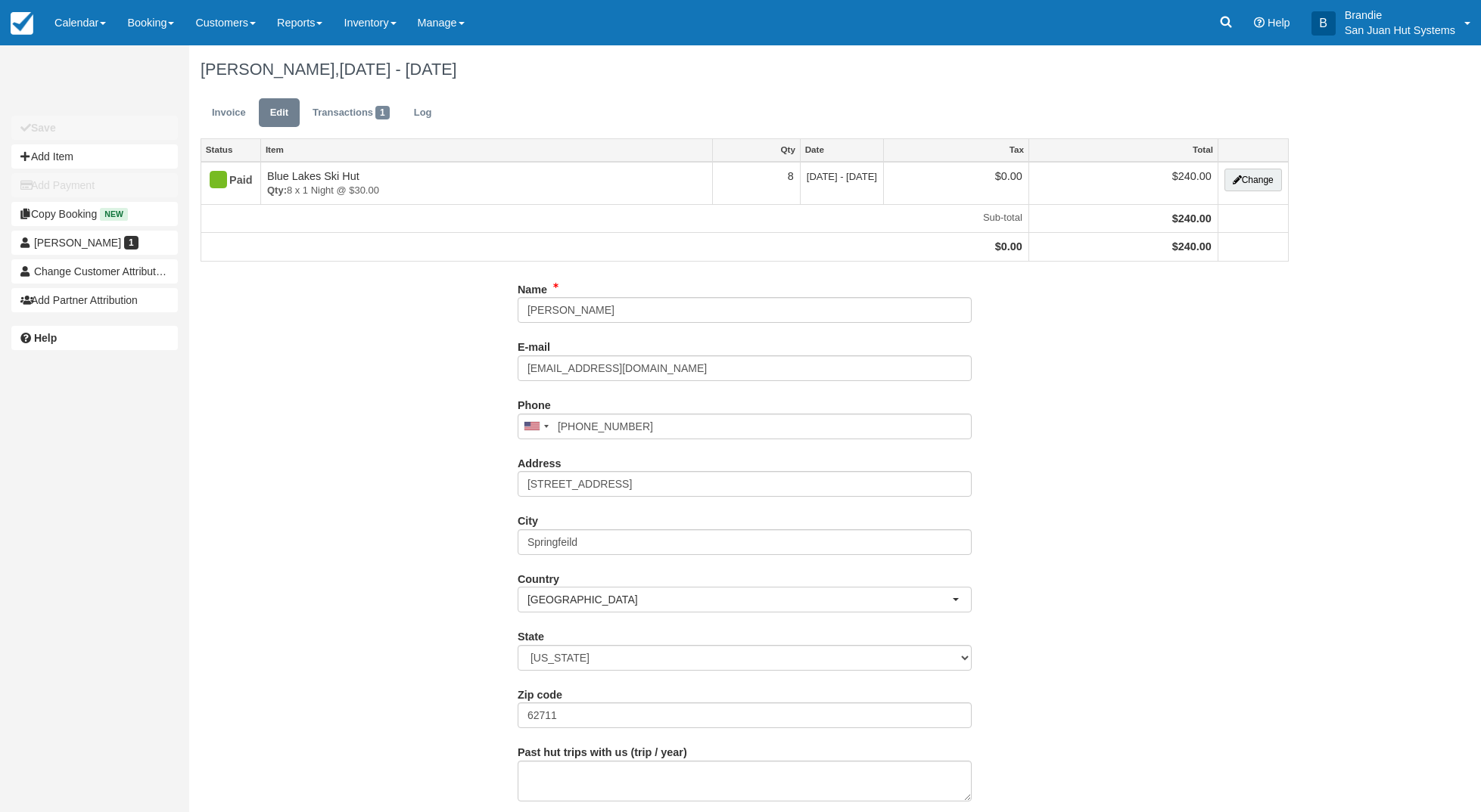
type input "(217) 721-7414"
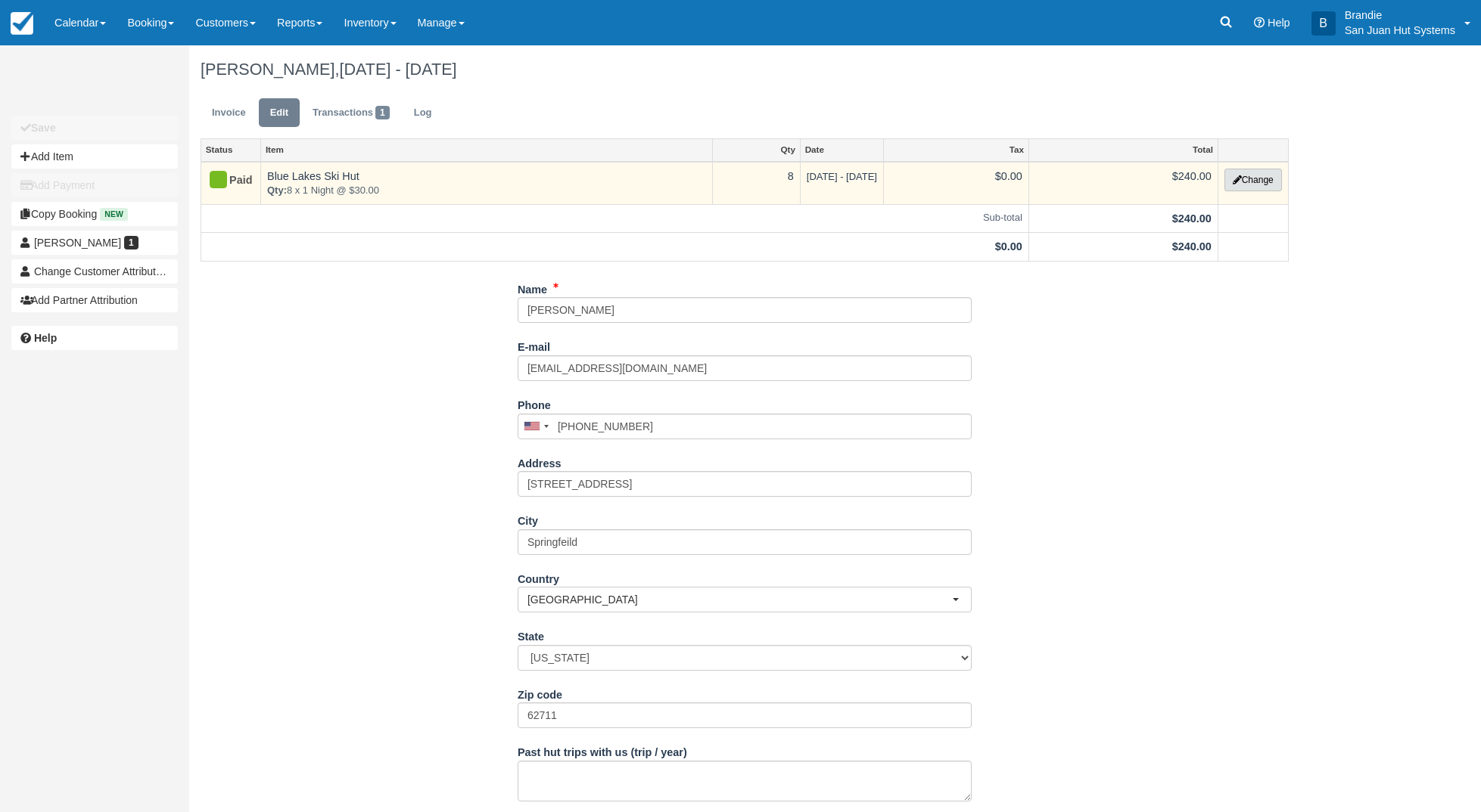
click at [1262, 175] on button "Change" at bounding box center [1253, 180] width 58 height 22
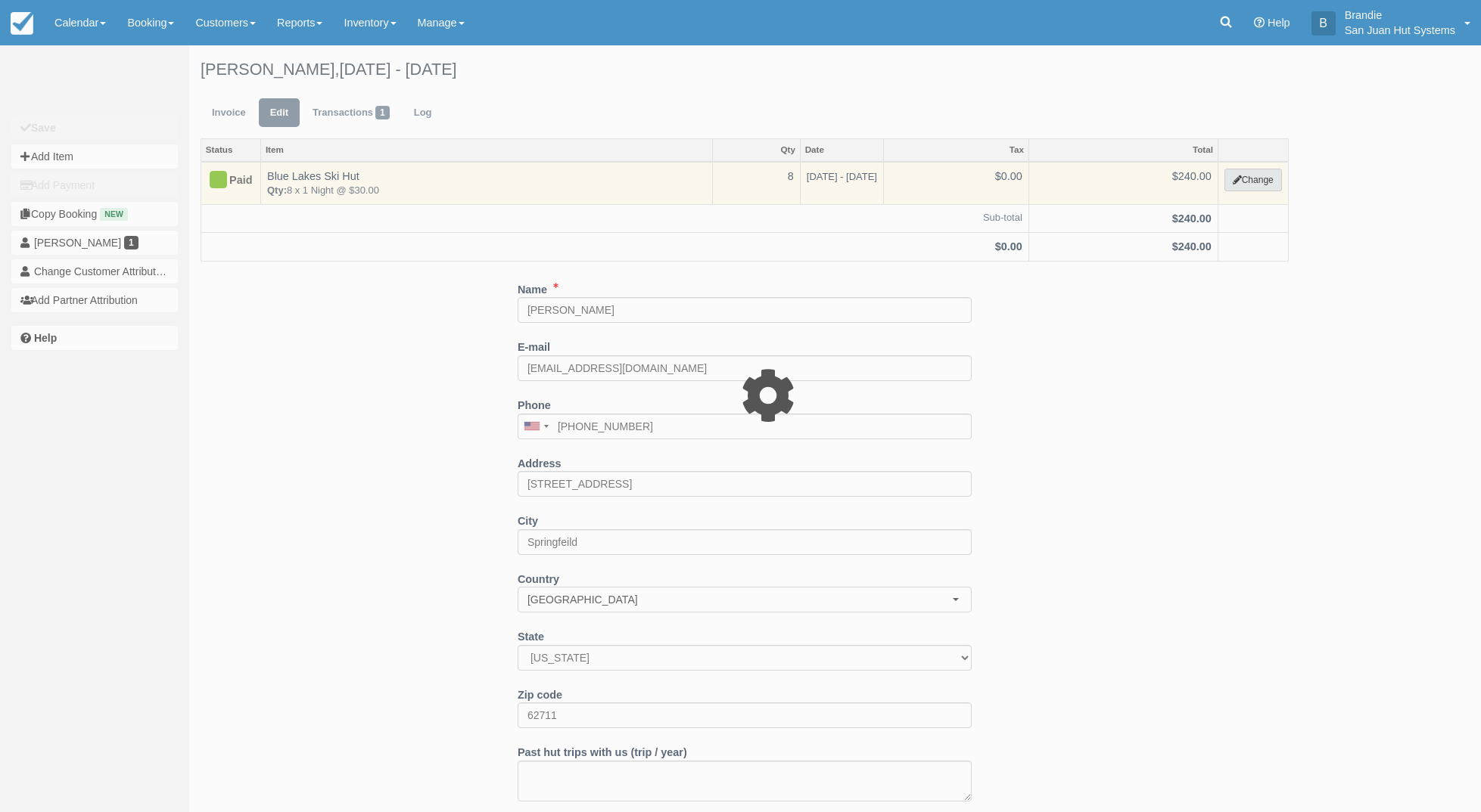
select select "2"
type input "240.00"
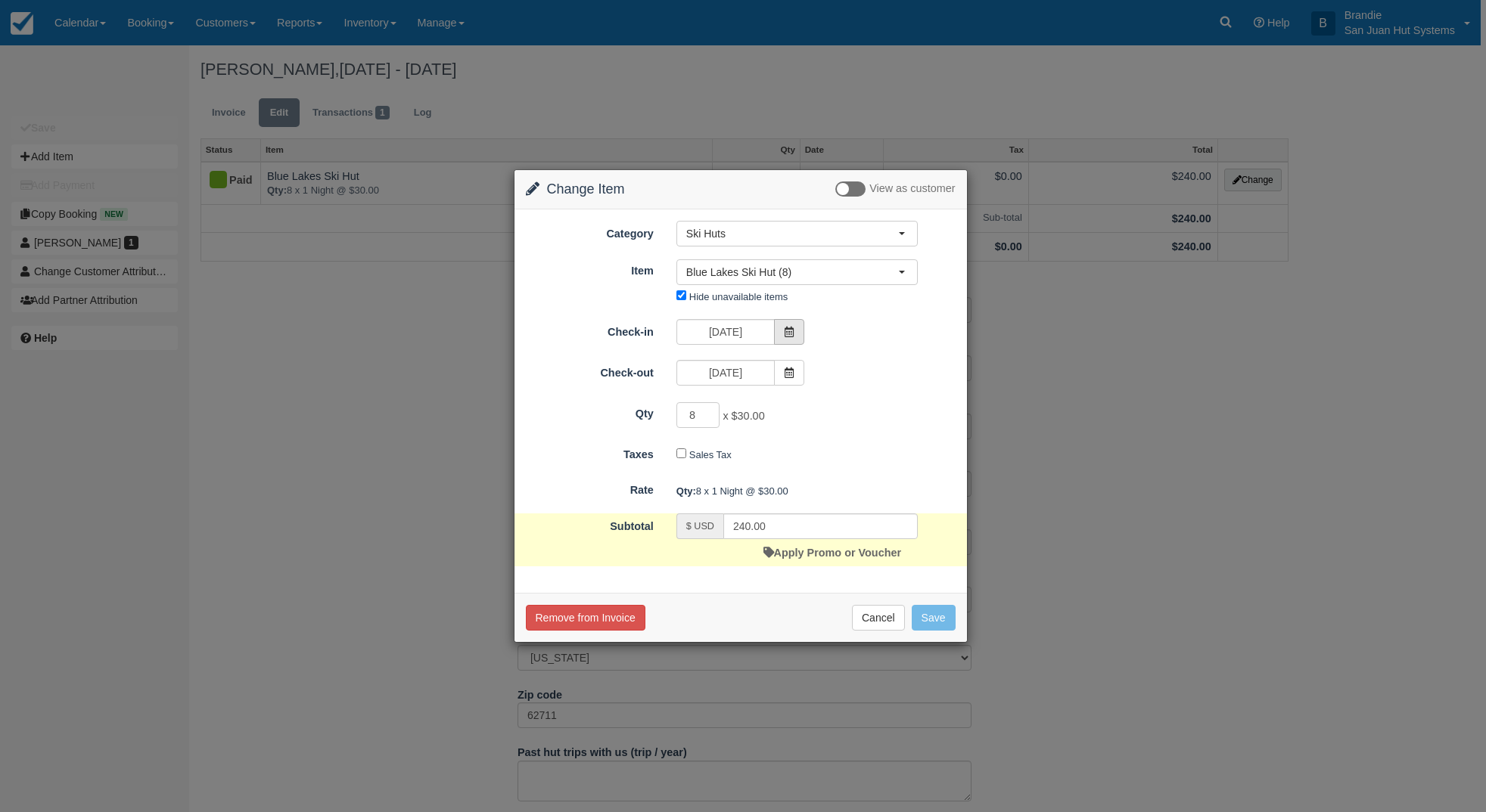
click at [799, 329] on span at bounding box center [789, 331] width 31 height 26
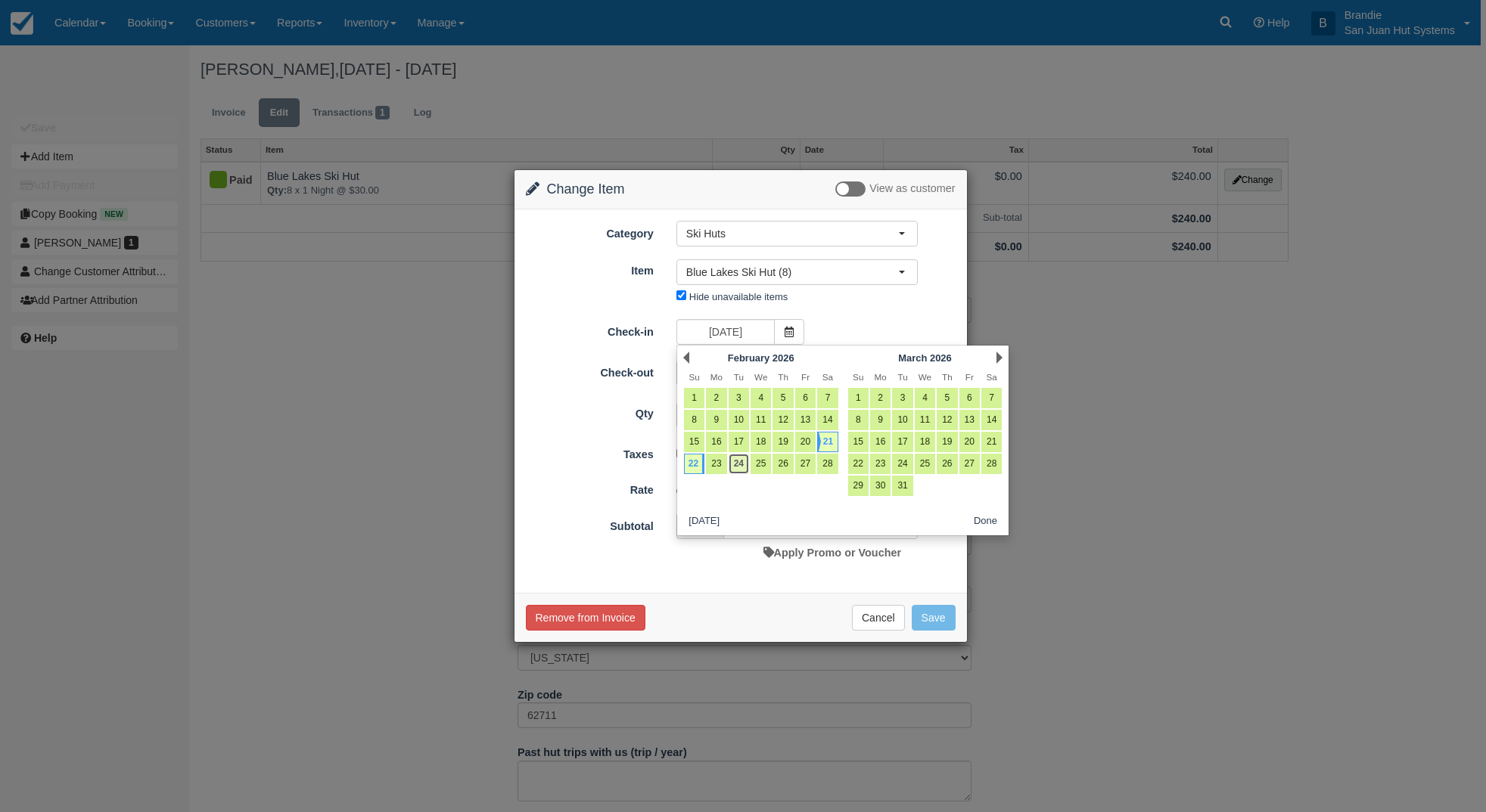
click at [738, 467] on link "24" at bounding box center [739, 463] width 21 height 21
type input "02/24/26"
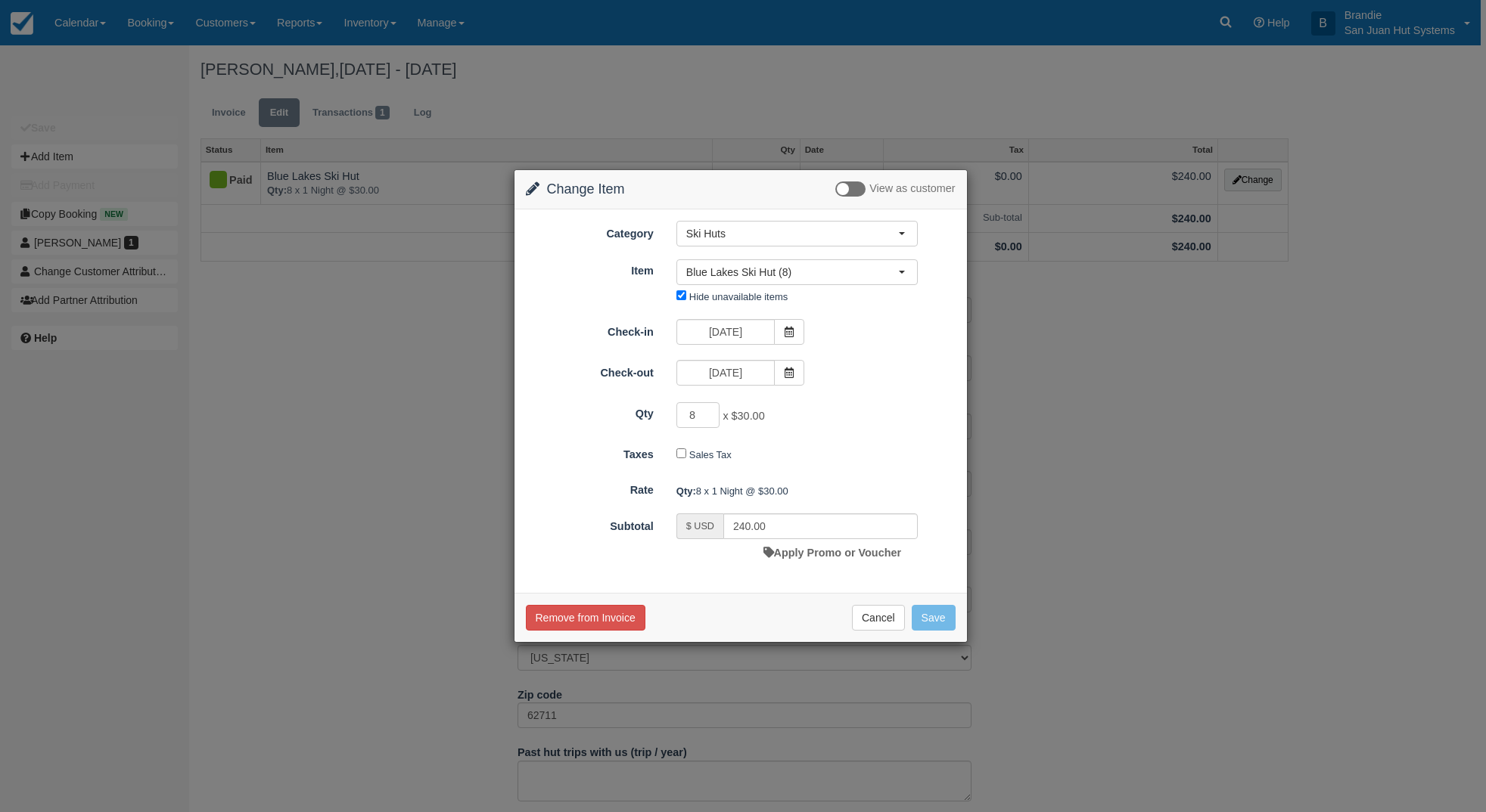
type input "0.00"
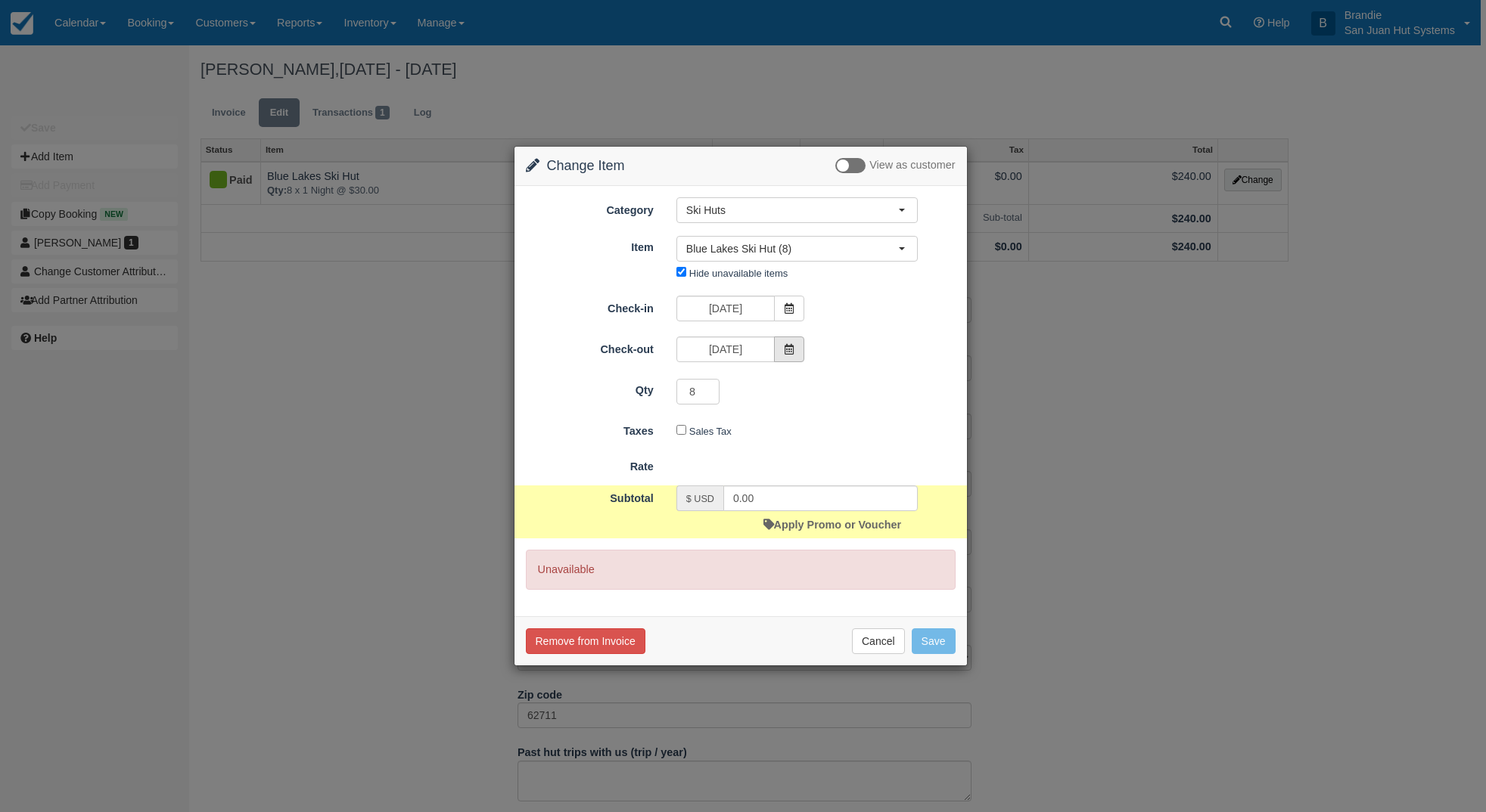
click at [802, 349] on span at bounding box center [789, 349] width 31 height 26
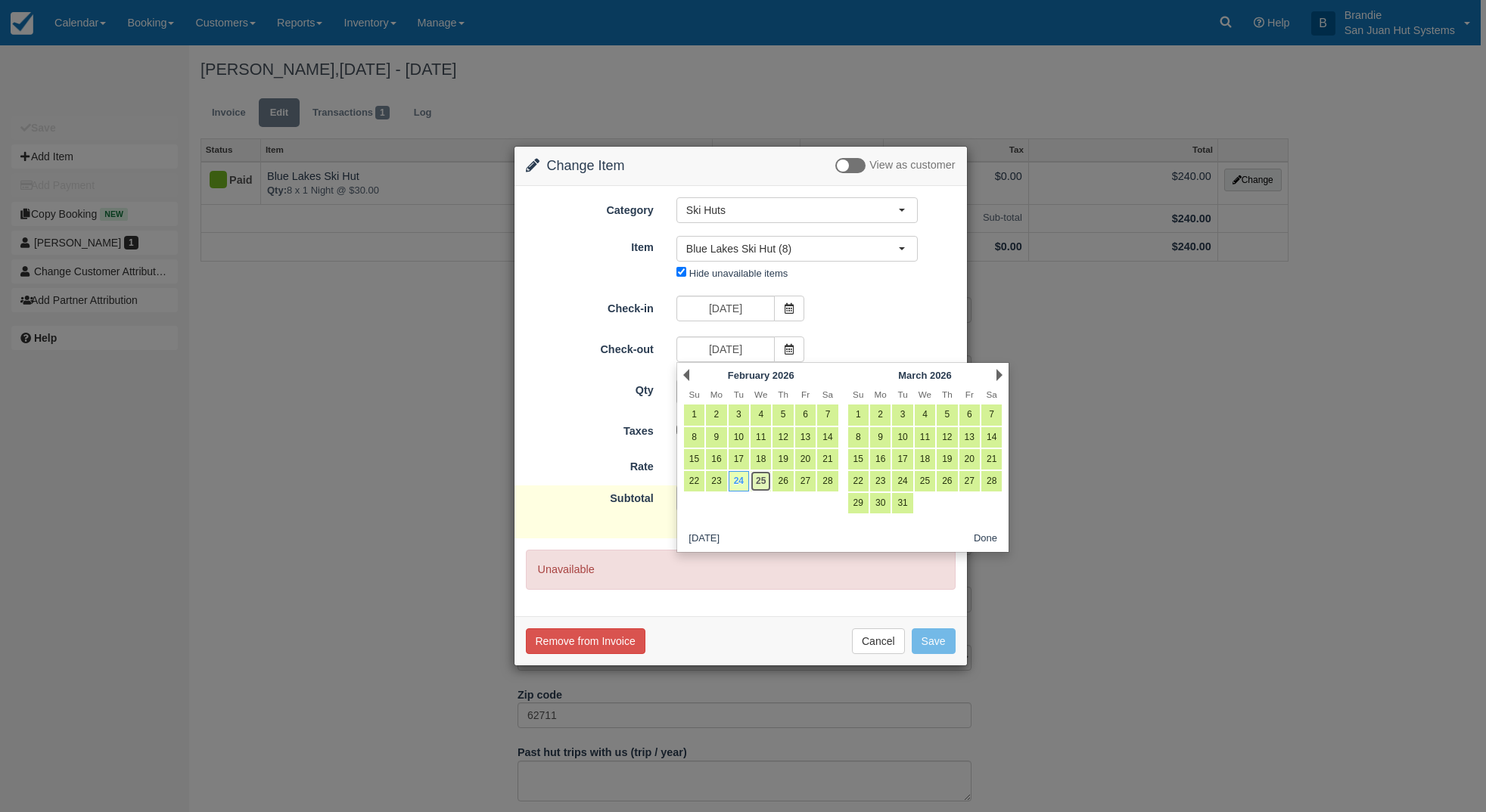
click at [760, 487] on link "25" at bounding box center [760, 481] width 21 height 21
type input "02/25/26"
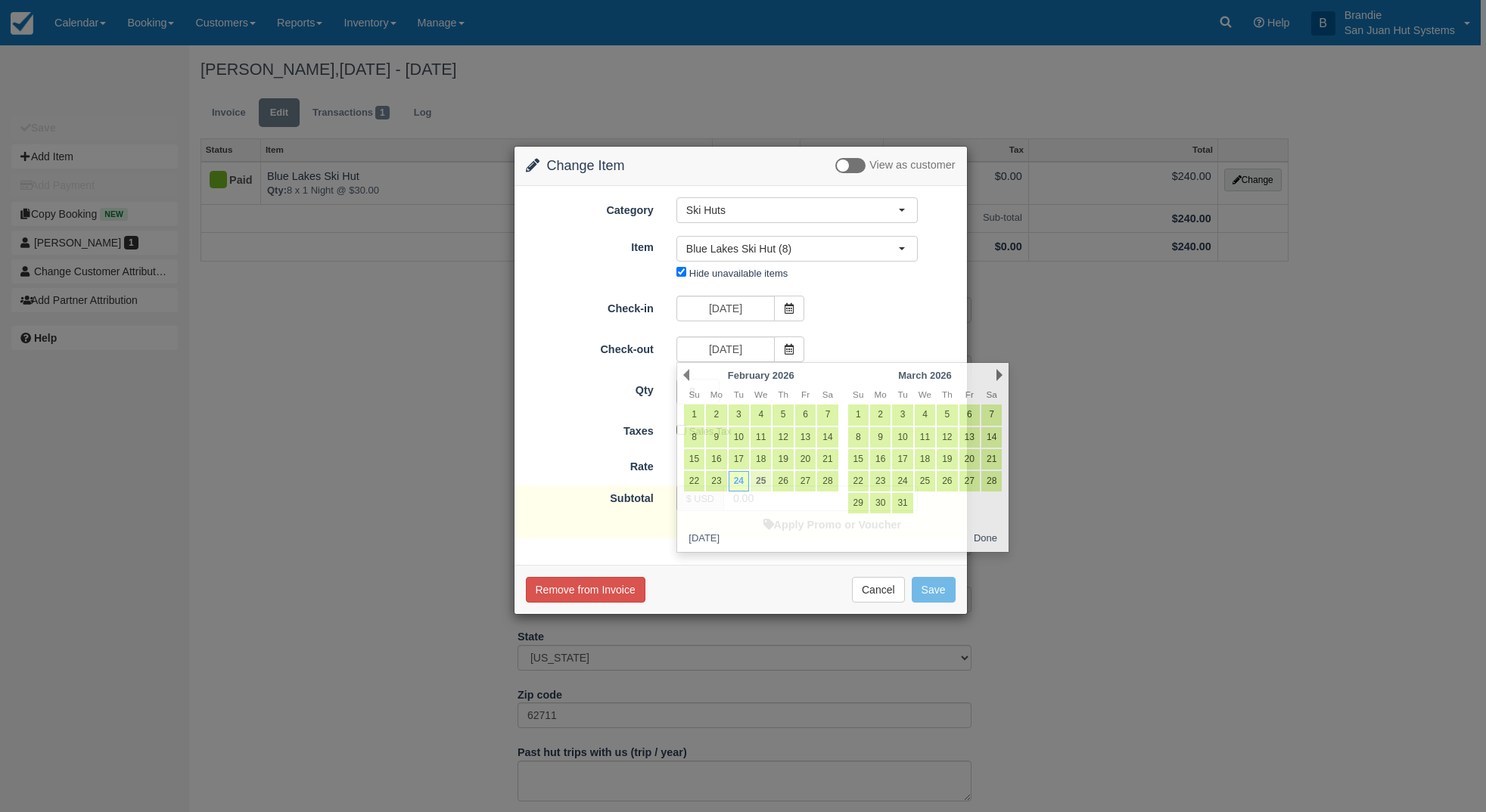
type input "240.00"
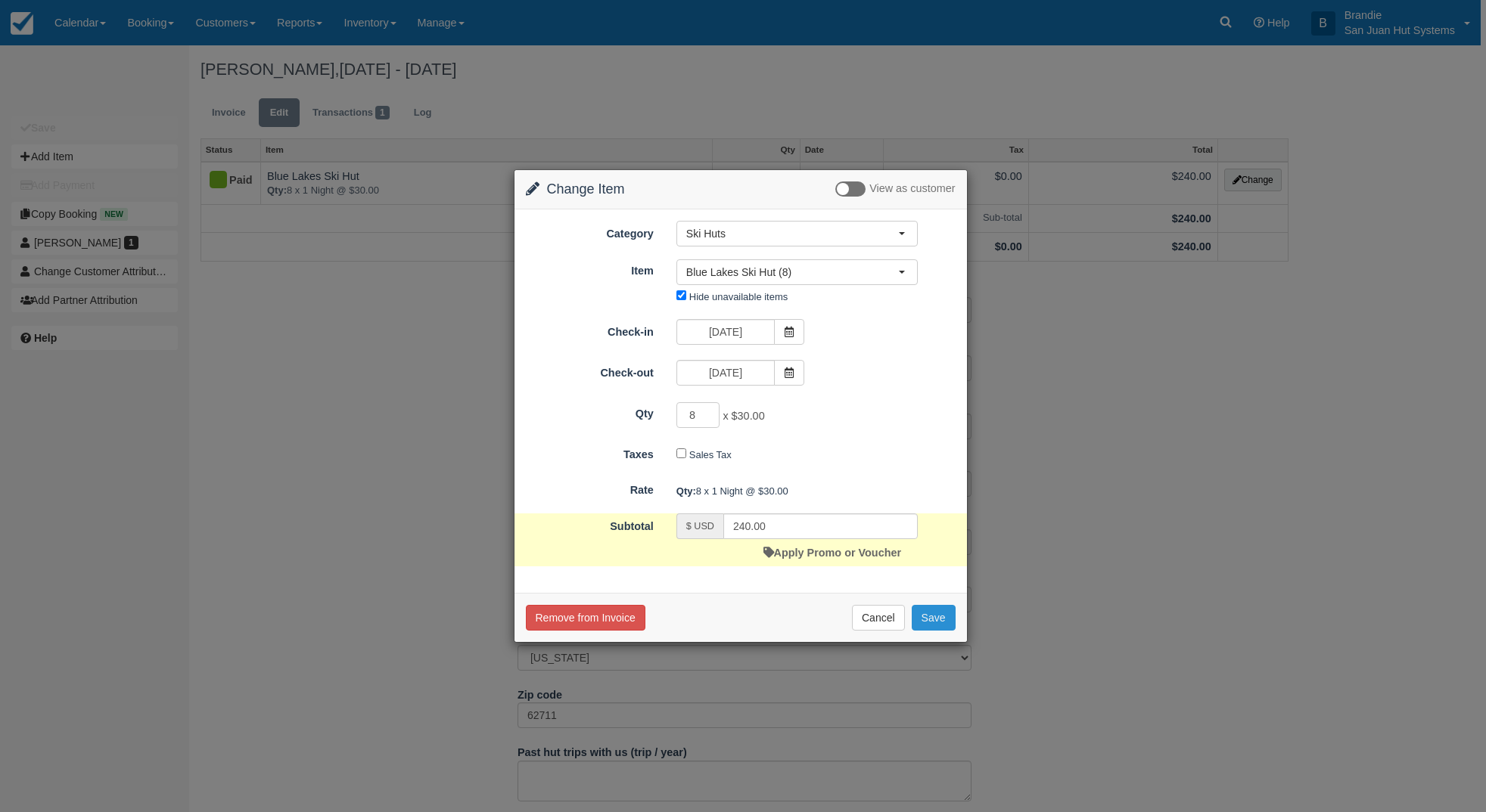
click at [935, 620] on button "Save" at bounding box center [933, 618] width 44 height 26
checkbox input "false"
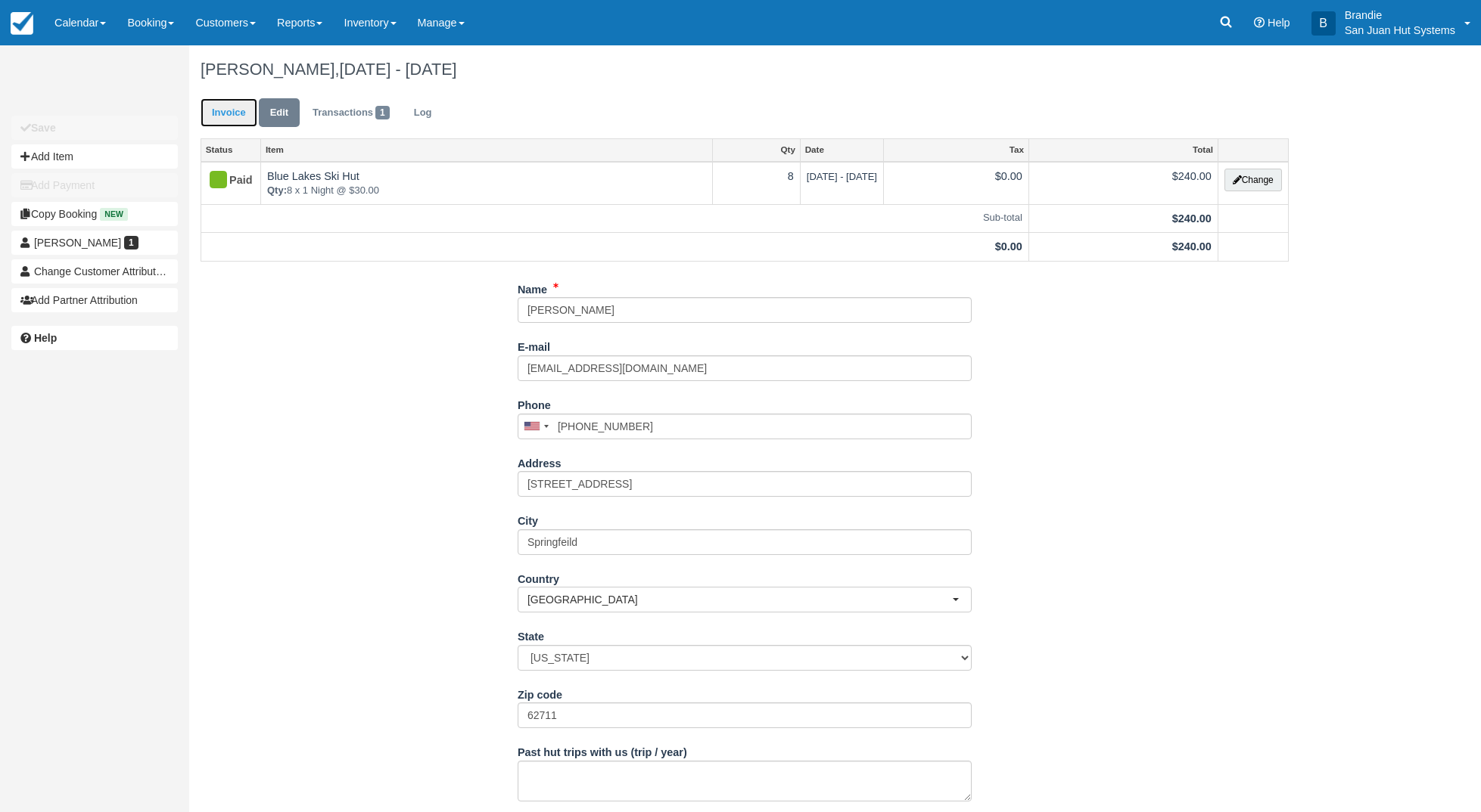
click at [220, 112] on link "Invoice" at bounding box center [228, 112] width 57 height 30
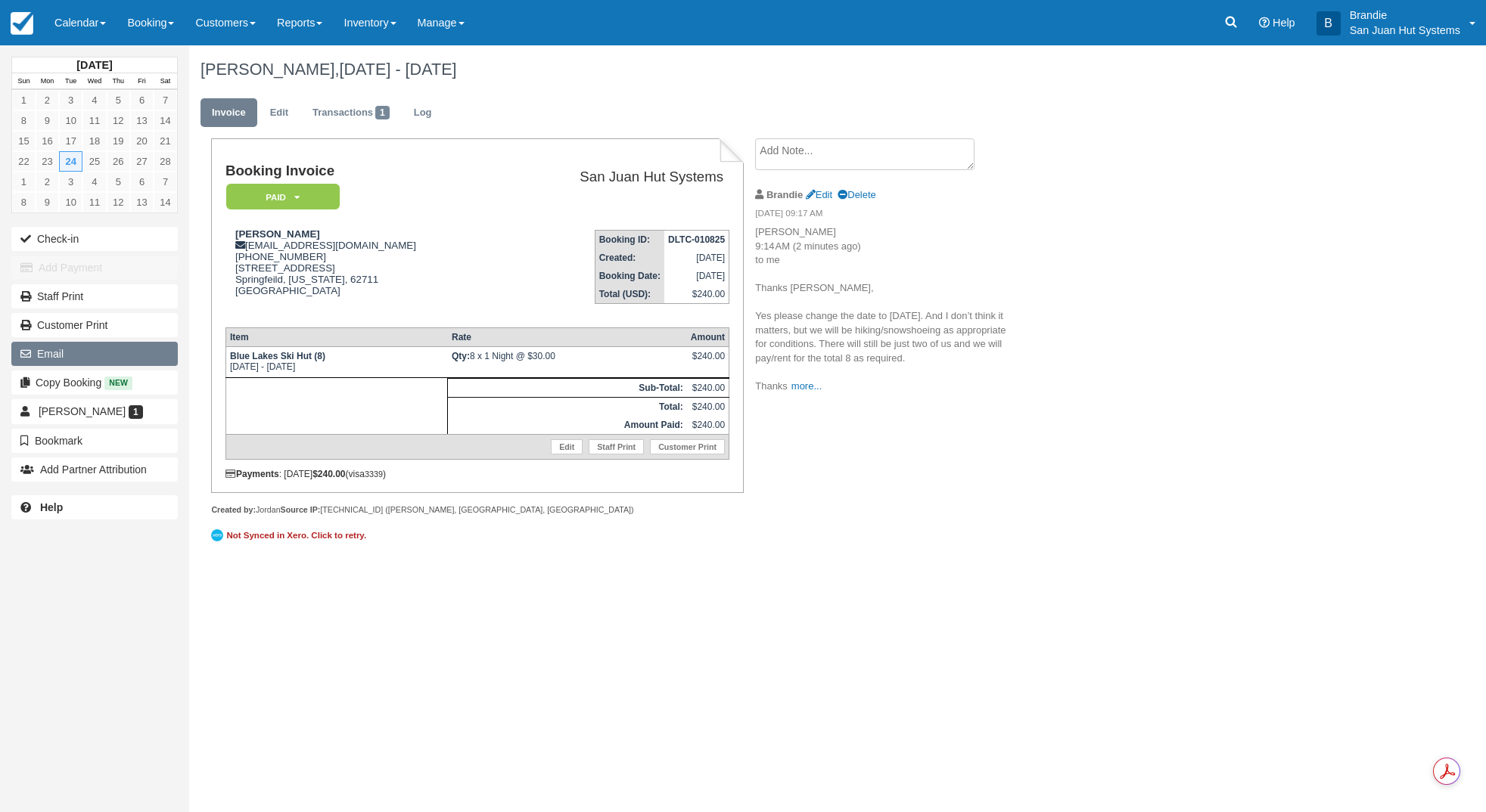
click at [55, 351] on button "Email" at bounding box center [94, 354] width 166 height 24
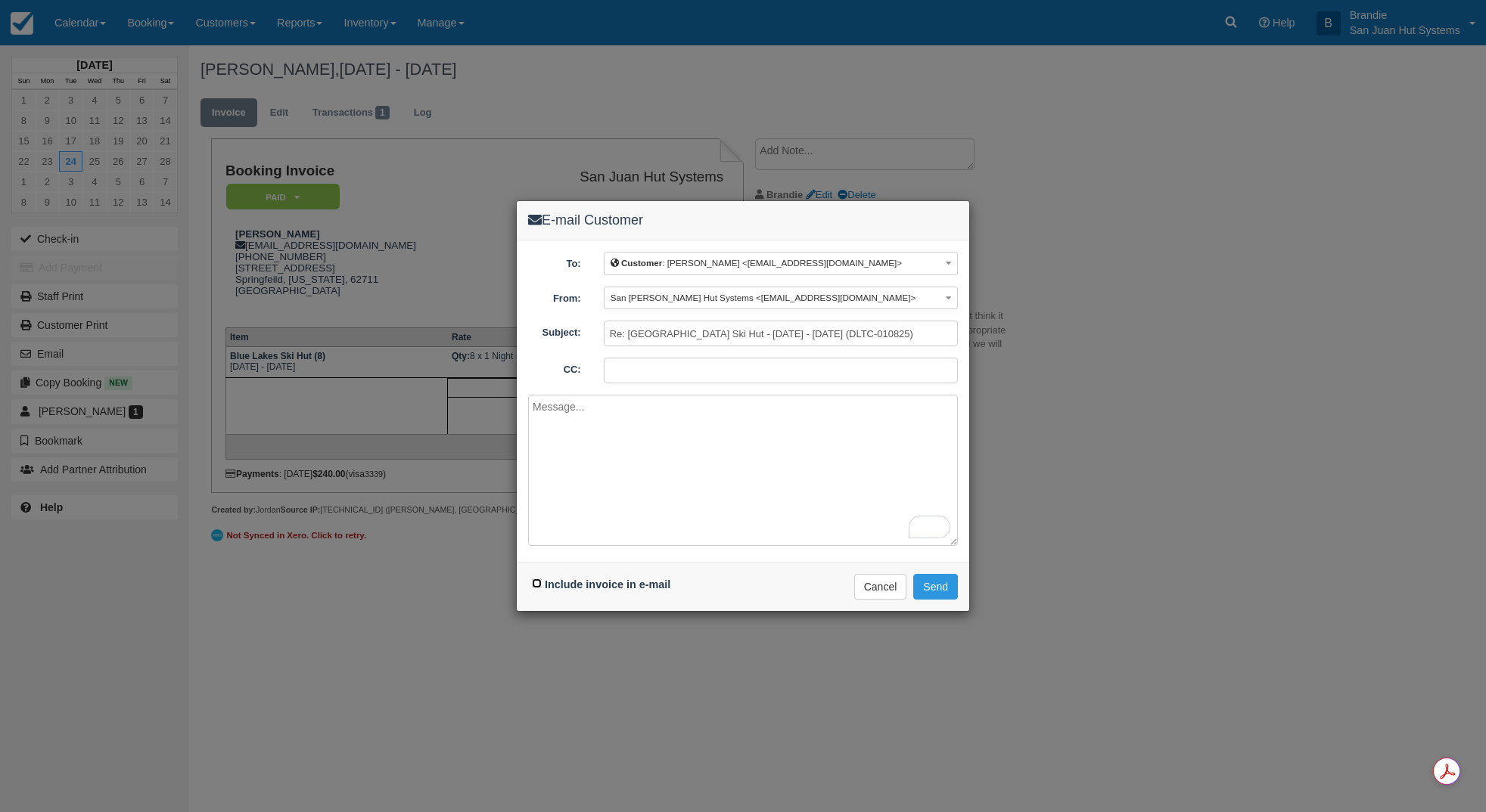
click at [538, 582] on input "Include invoice in e-mail" at bounding box center [536, 583] width 10 height 10
checkbox input "true"
click at [610, 433] on textarea "To enrich screen reader interactions, please activate Accessibility in Grammarl…" at bounding box center [743, 471] width 429 height 151
type textarea "H"
click at [941, 586] on button "Send" at bounding box center [935, 587] width 45 height 26
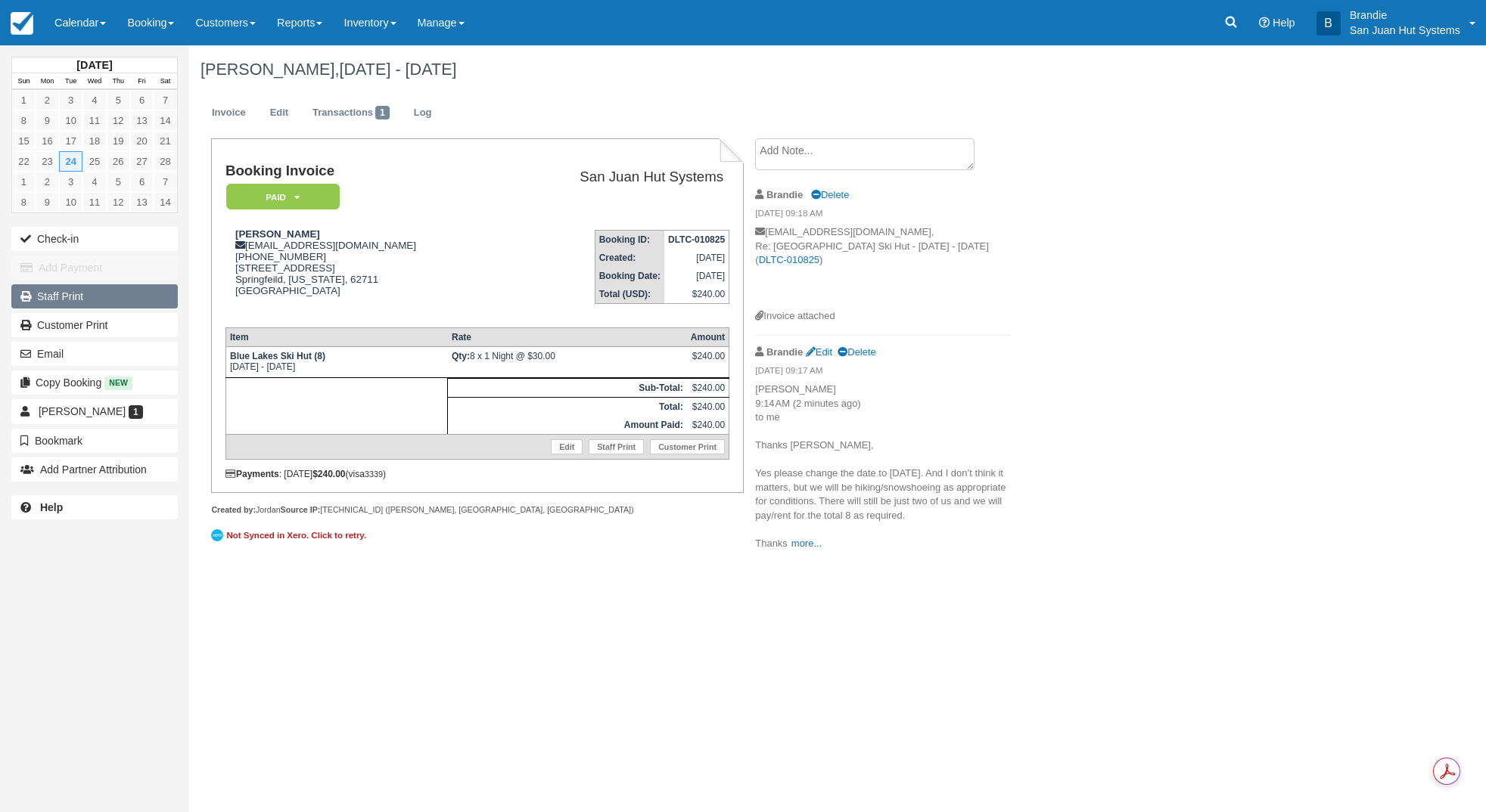
click at [79, 308] on link "Staff Print" at bounding box center [94, 296] width 166 height 24
click at [1229, 24] on icon at bounding box center [1231, 22] width 12 height 12
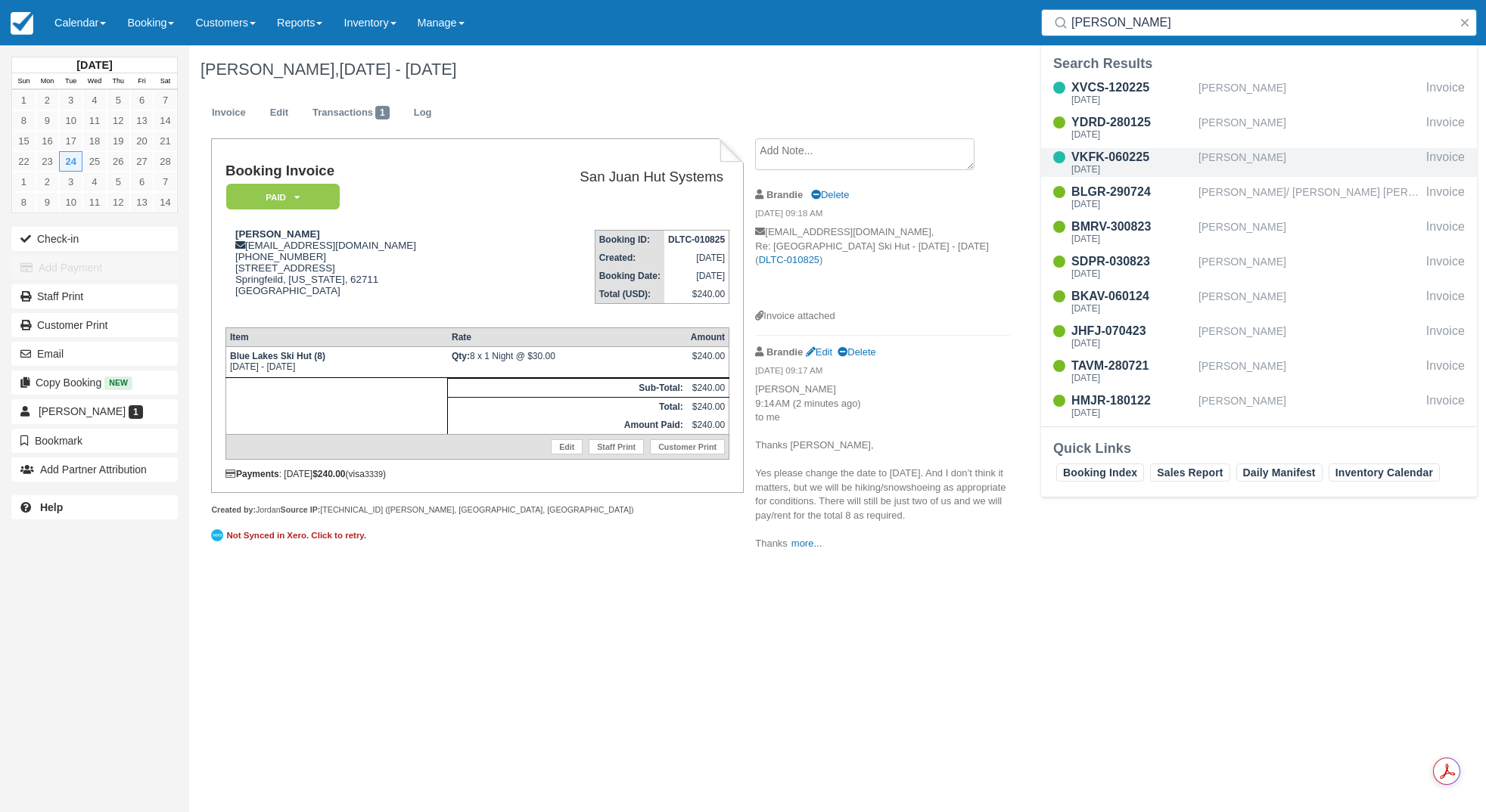
type input "[PERSON_NAME]"
click at [1114, 156] on div "VKFK-060225" at bounding box center [1131, 157] width 121 height 18
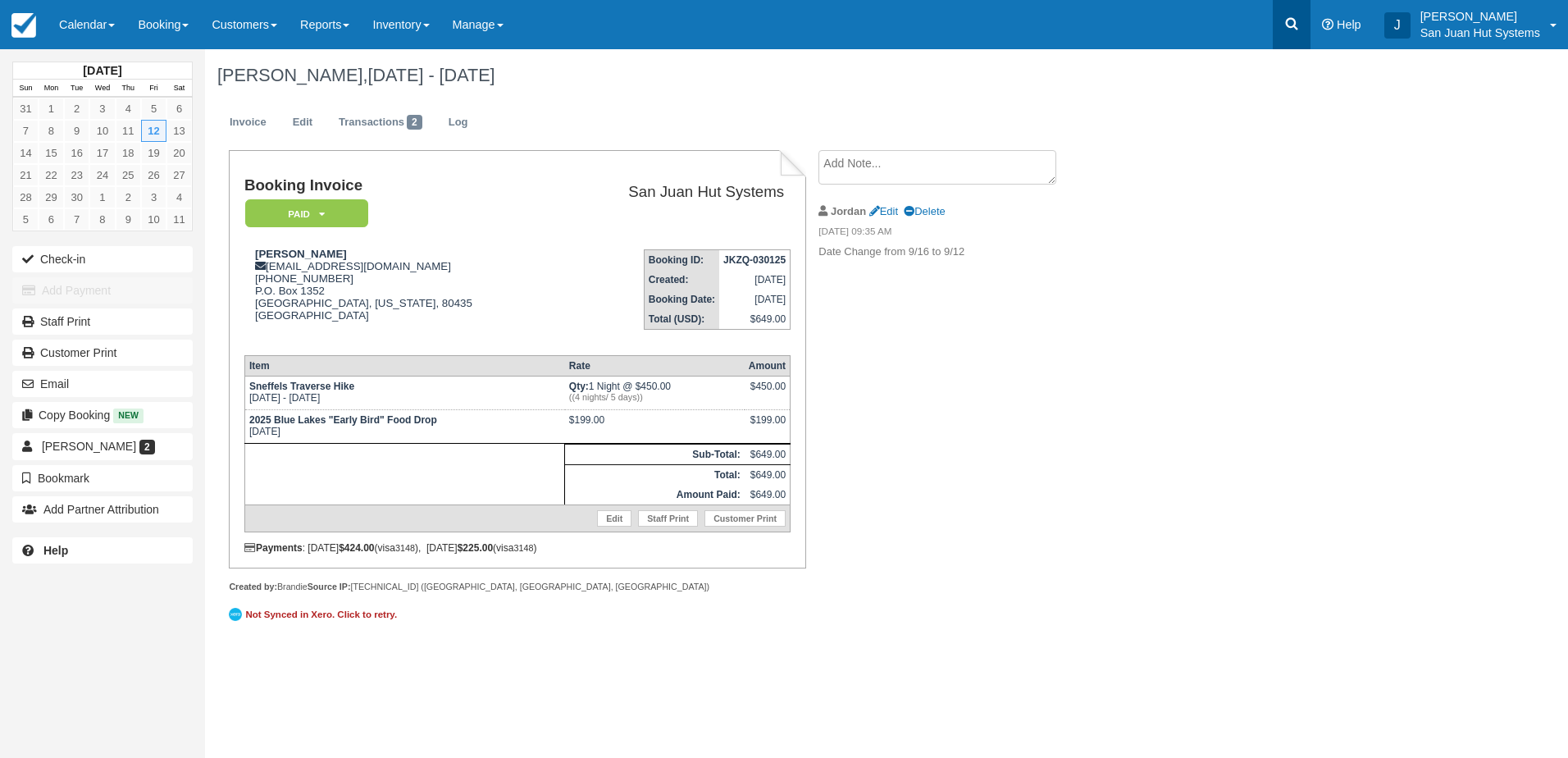
click at [1285, 26] on icon at bounding box center [1291, 23] width 17 height 17
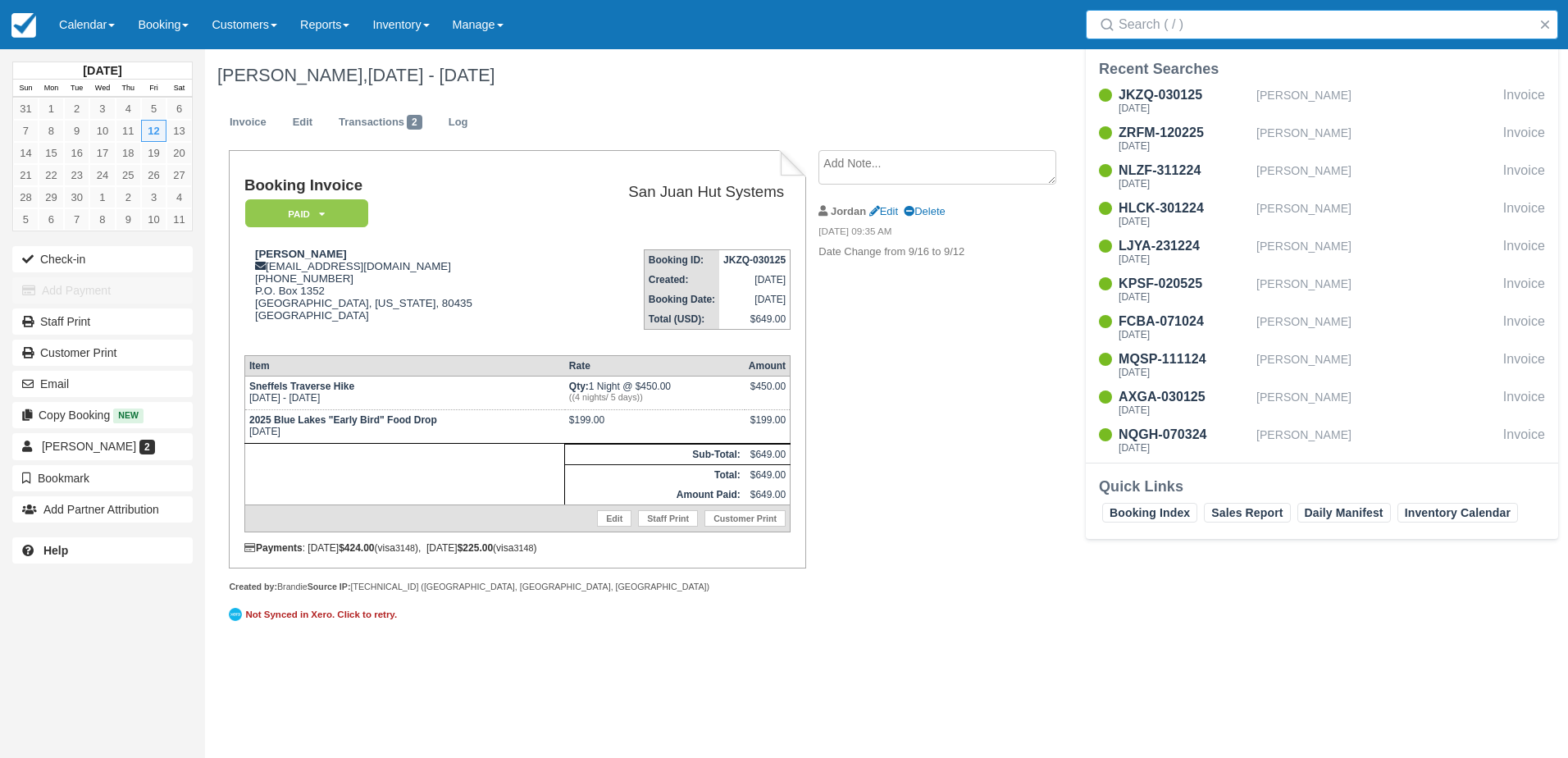
click at [1161, 23] on input "Search" at bounding box center [1325, 24] width 413 height 29
type input "buck"
click at [1171, 103] on div "[DATE]" at bounding box center [1184, 108] width 131 height 10
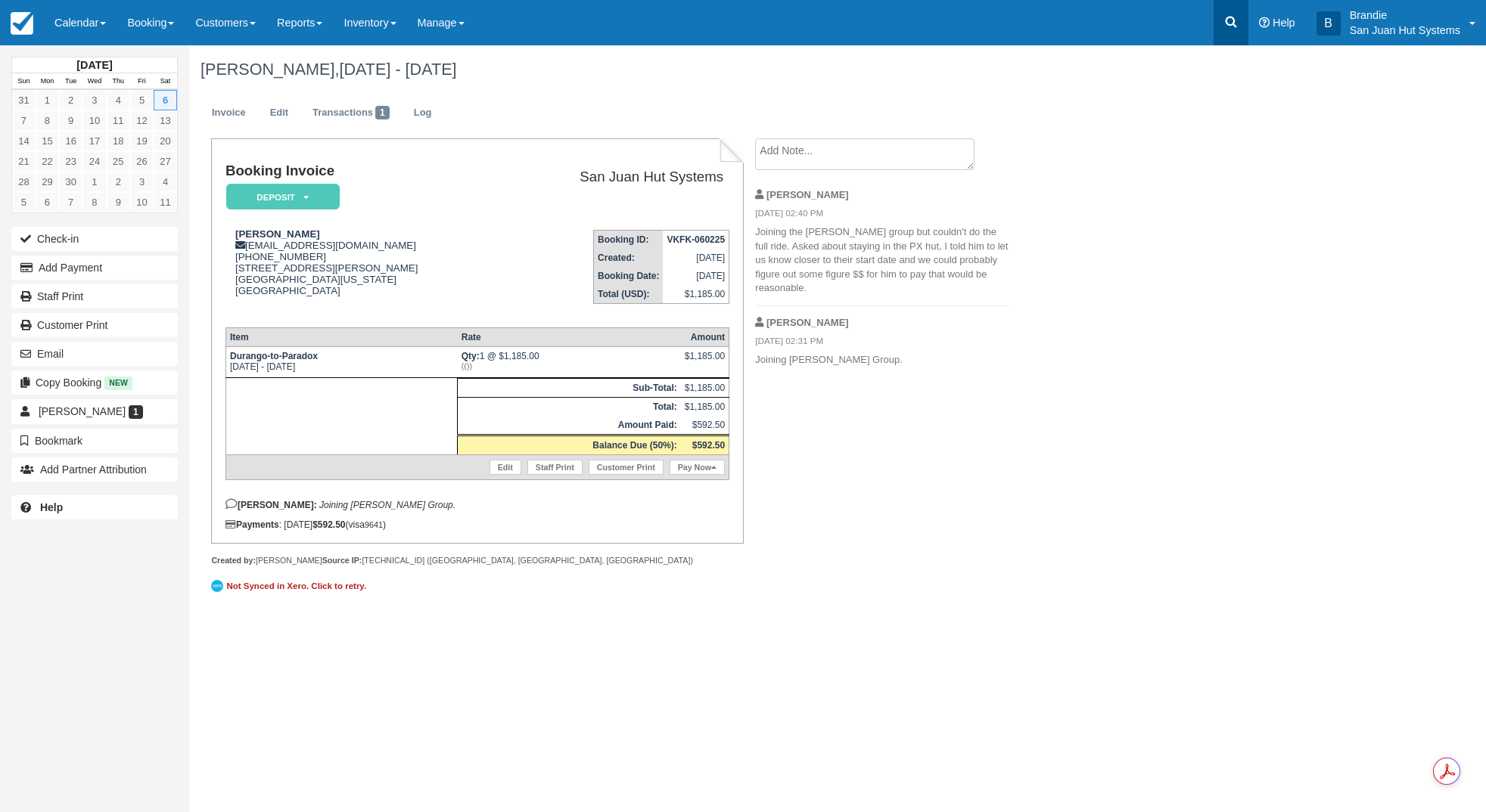
click at [1229, 23] on icon at bounding box center [1231, 22] width 15 height 15
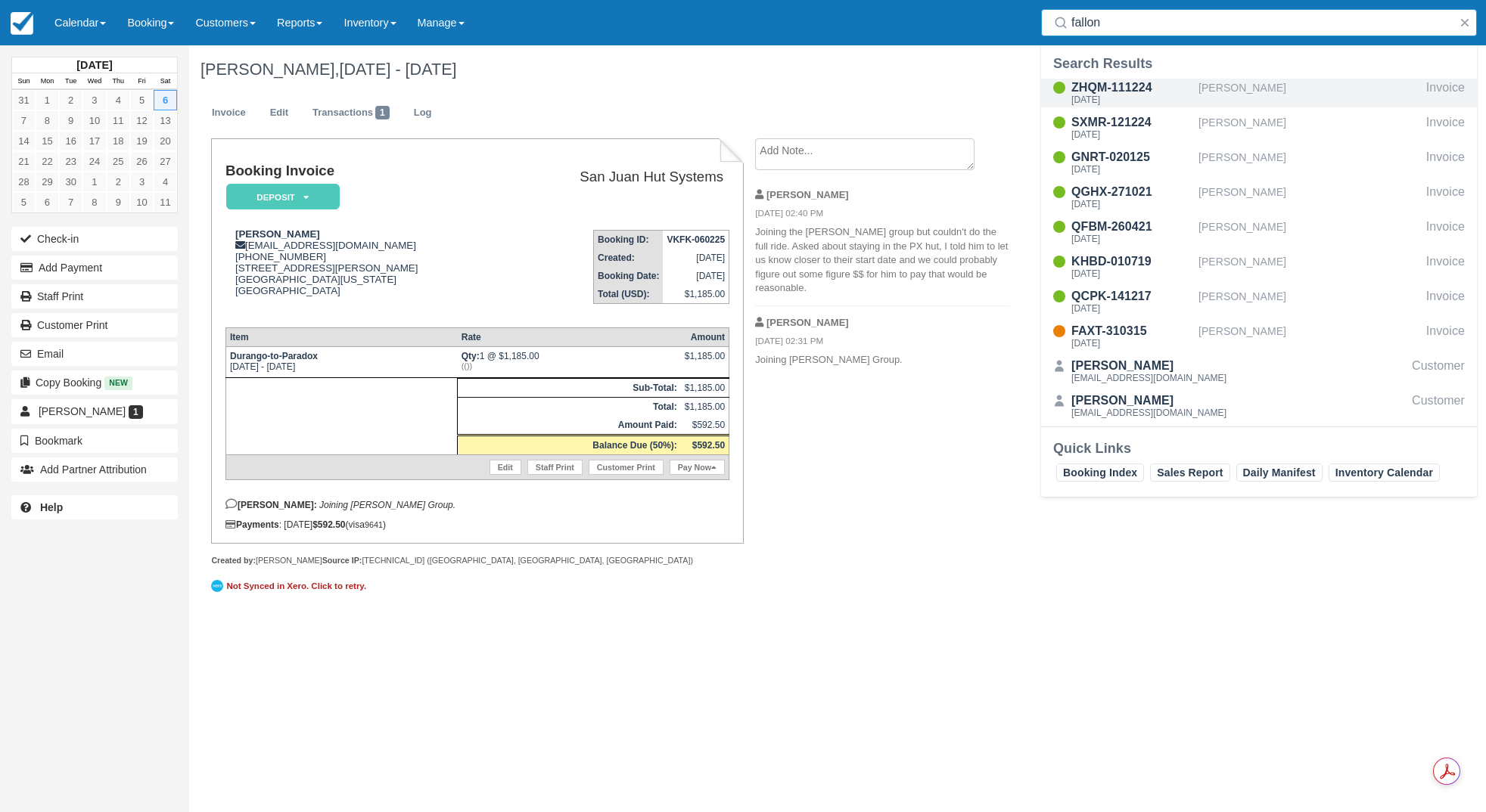
type input "fallon"
click at [1111, 83] on div "ZHQM-111224" at bounding box center [1131, 88] width 121 height 18
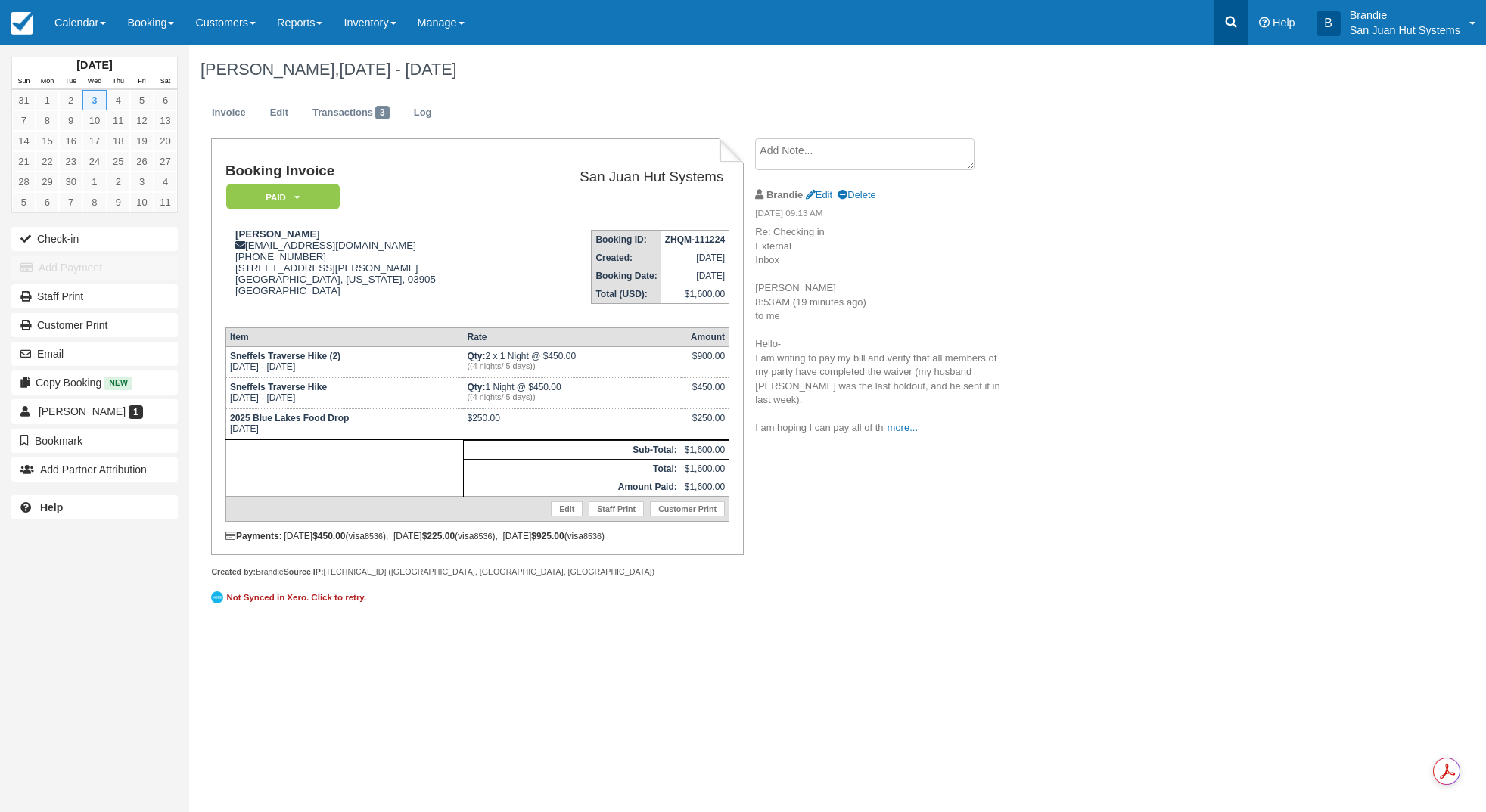
click at [1228, 23] on icon at bounding box center [1231, 22] width 15 height 15
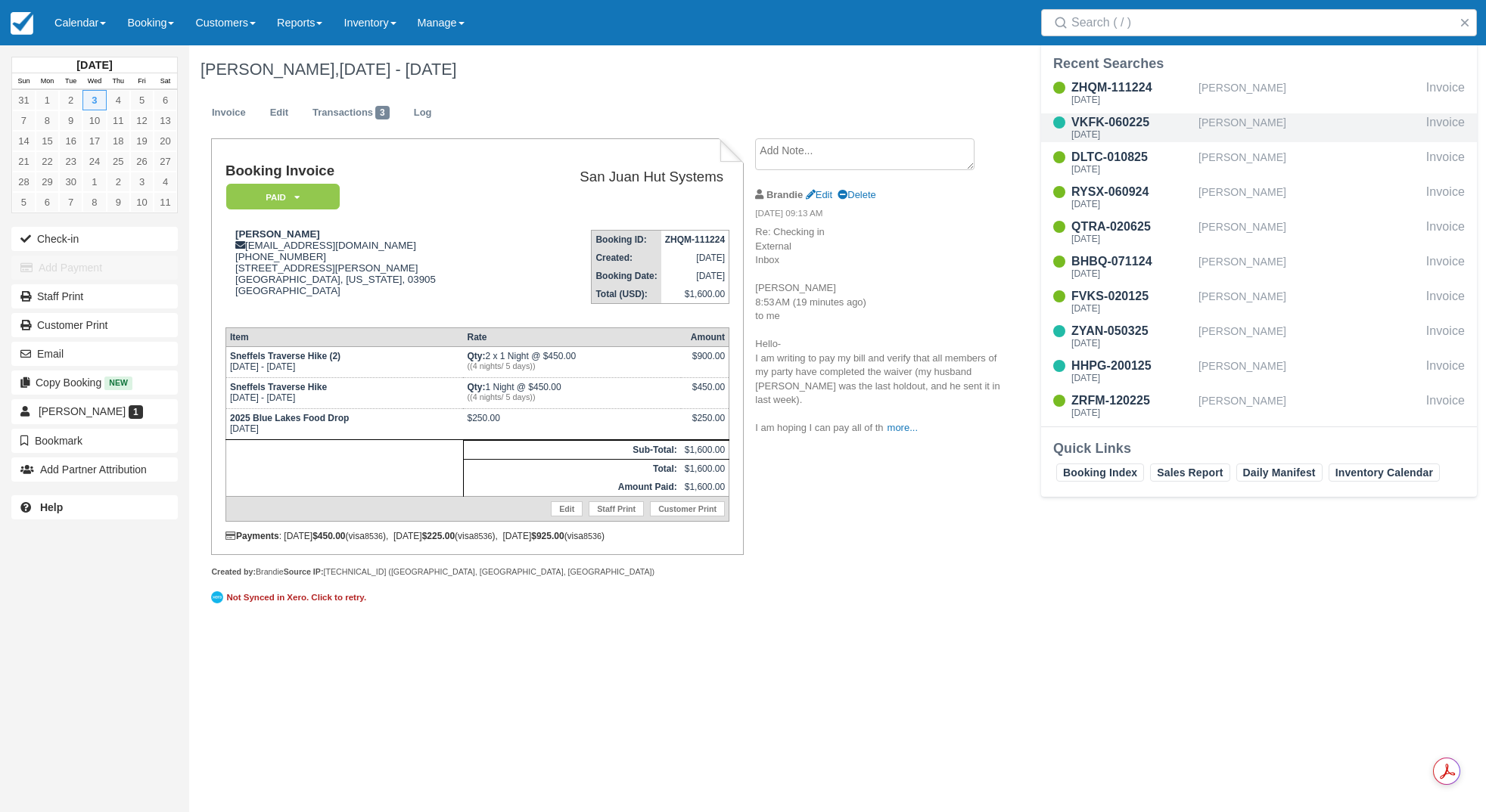
click at [1209, 117] on div "[PERSON_NAME]" at bounding box center [1309, 128] width 222 height 29
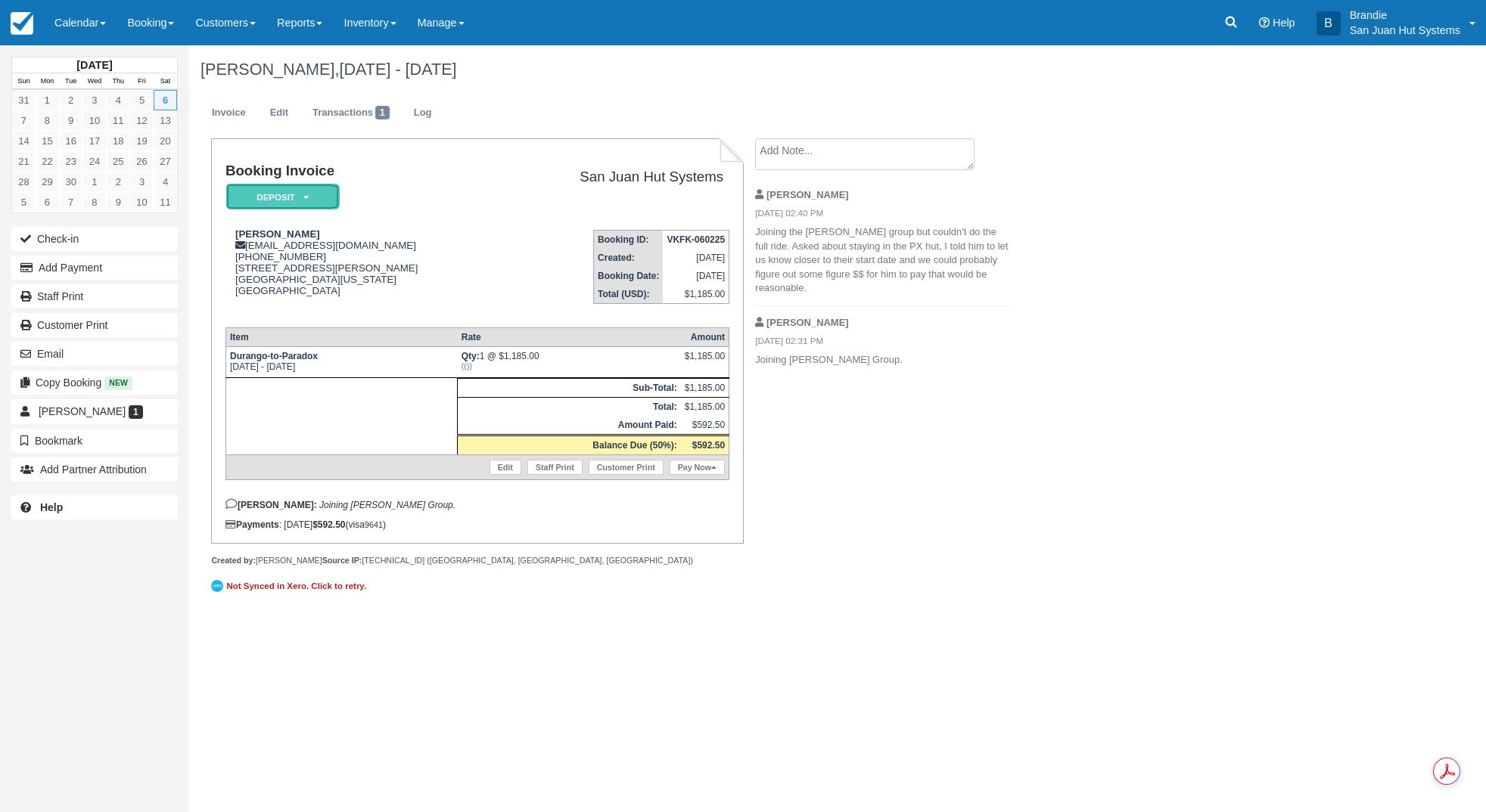
click at [322, 194] on em "Deposit" at bounding box center [283, 197] width 113 height 26
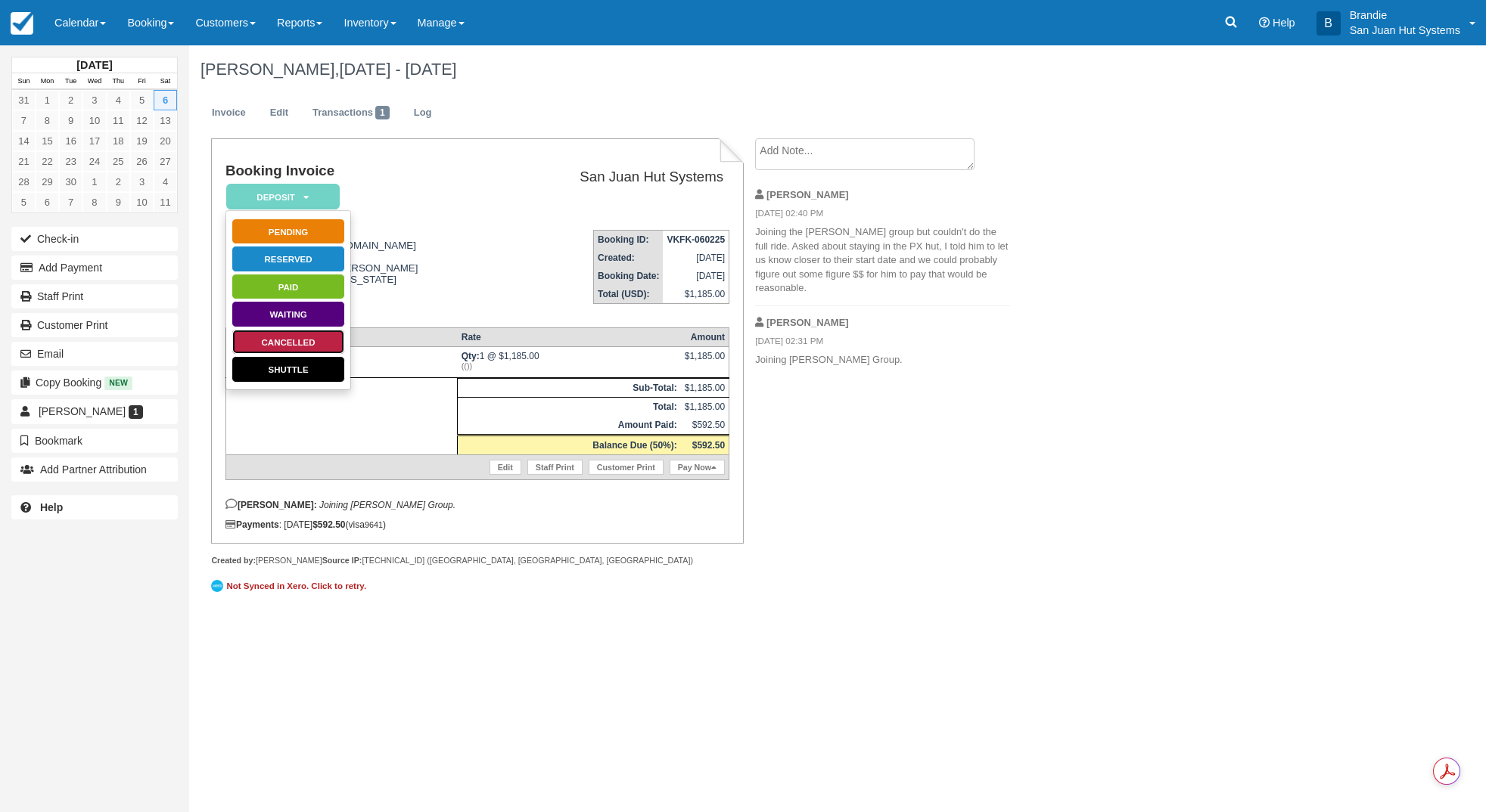
click at [309, 342] on link "Cancelled" at bounding box center [288, 341] width 113 height 26
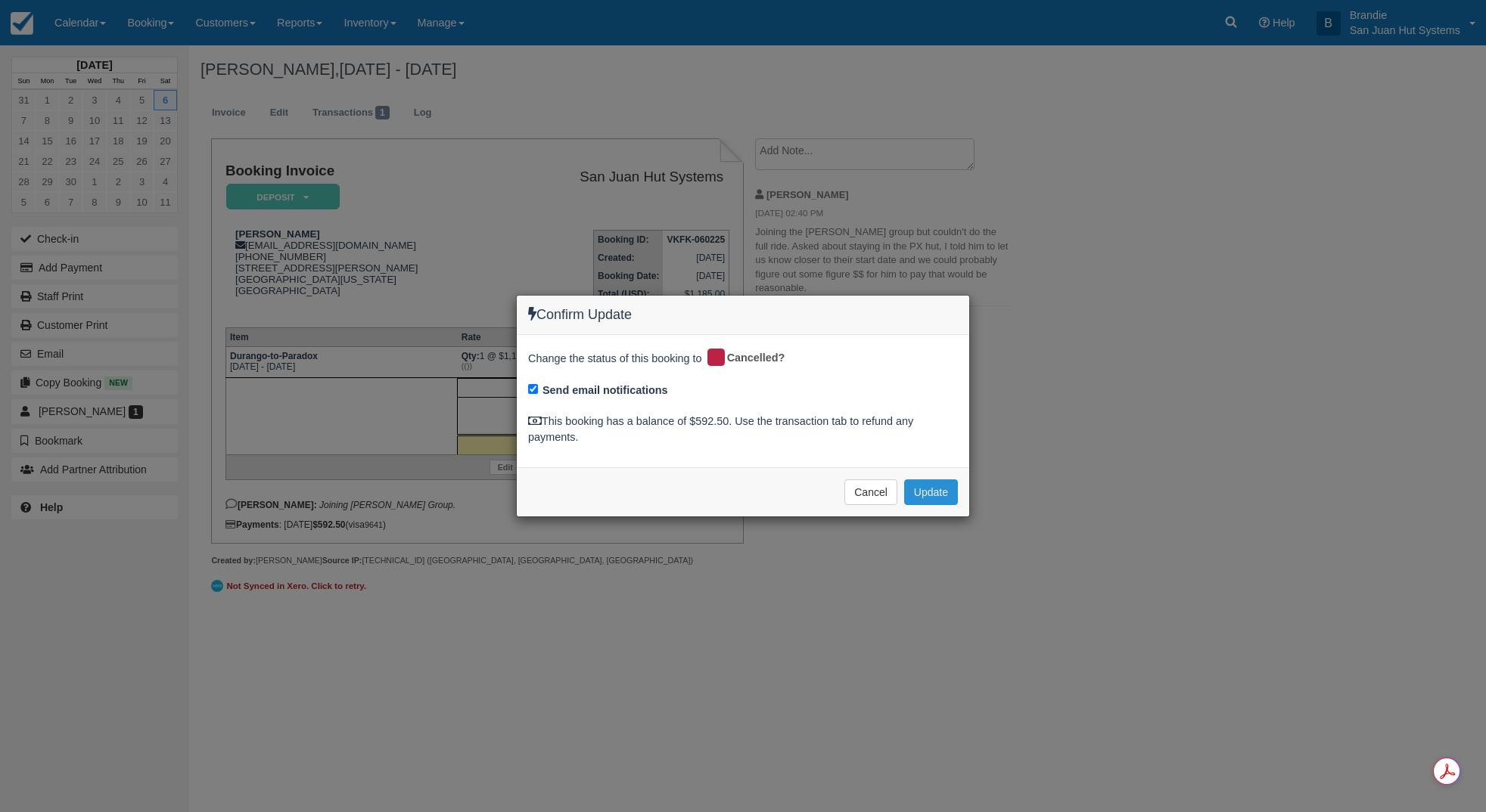
click at [946, 495] on button "Update" at bounding box center [931, 492] width 54 height 26
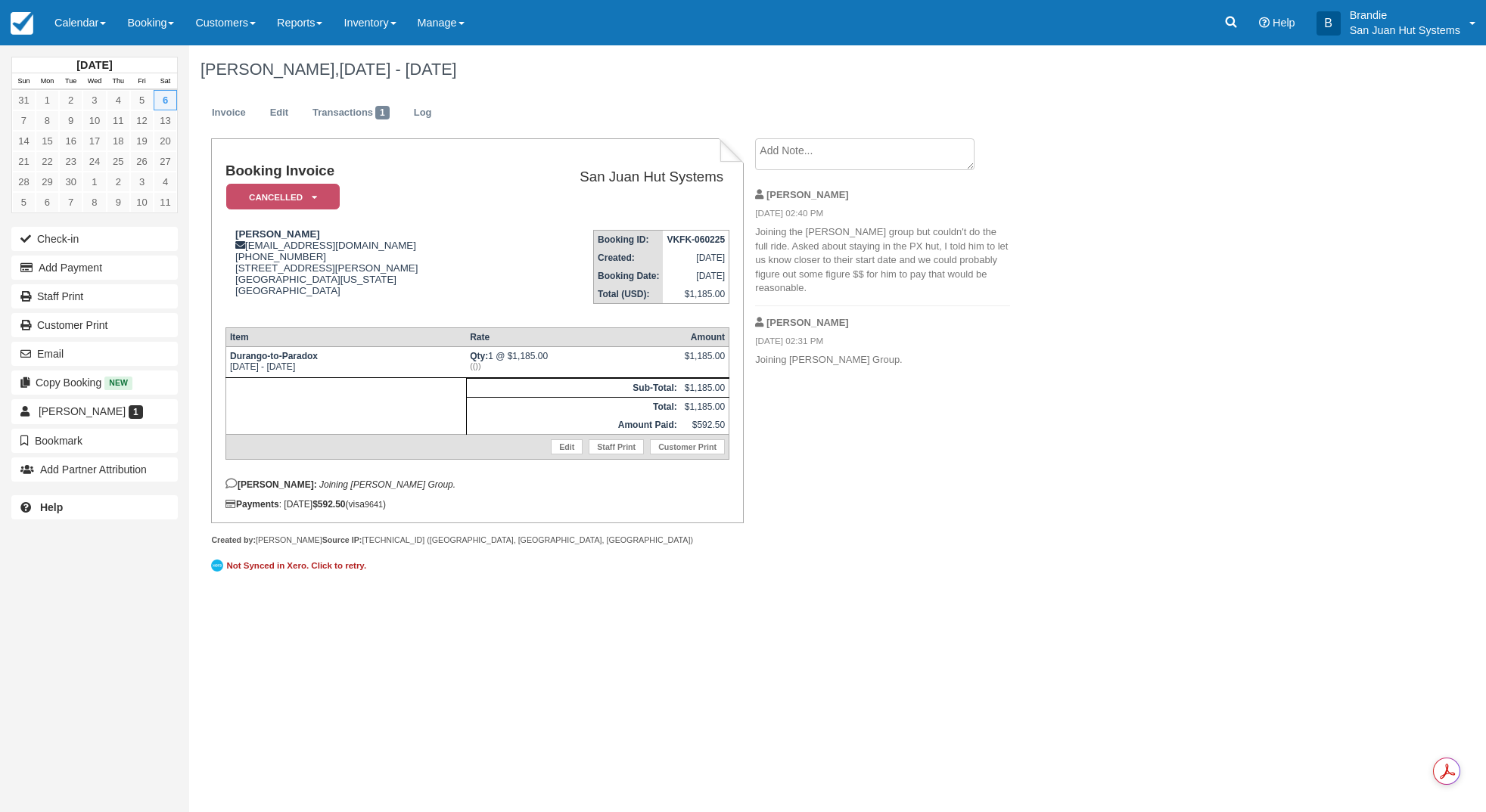
click at [850, 152] on textarea at bounding box center [864, 154] width 219 height 31
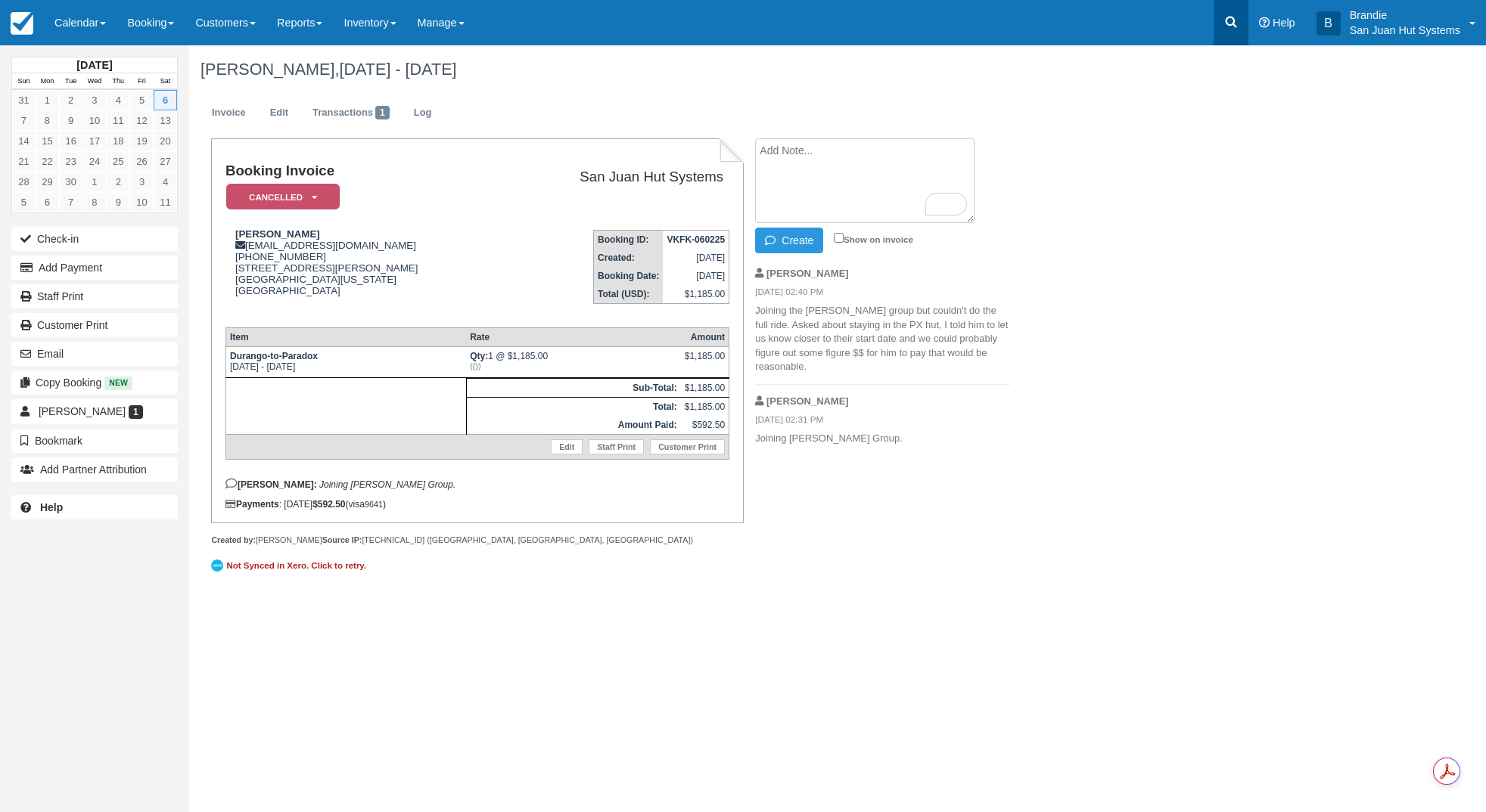
click at [1234, 26] on icon at bounding box center [1231, 22] width 12 height 12
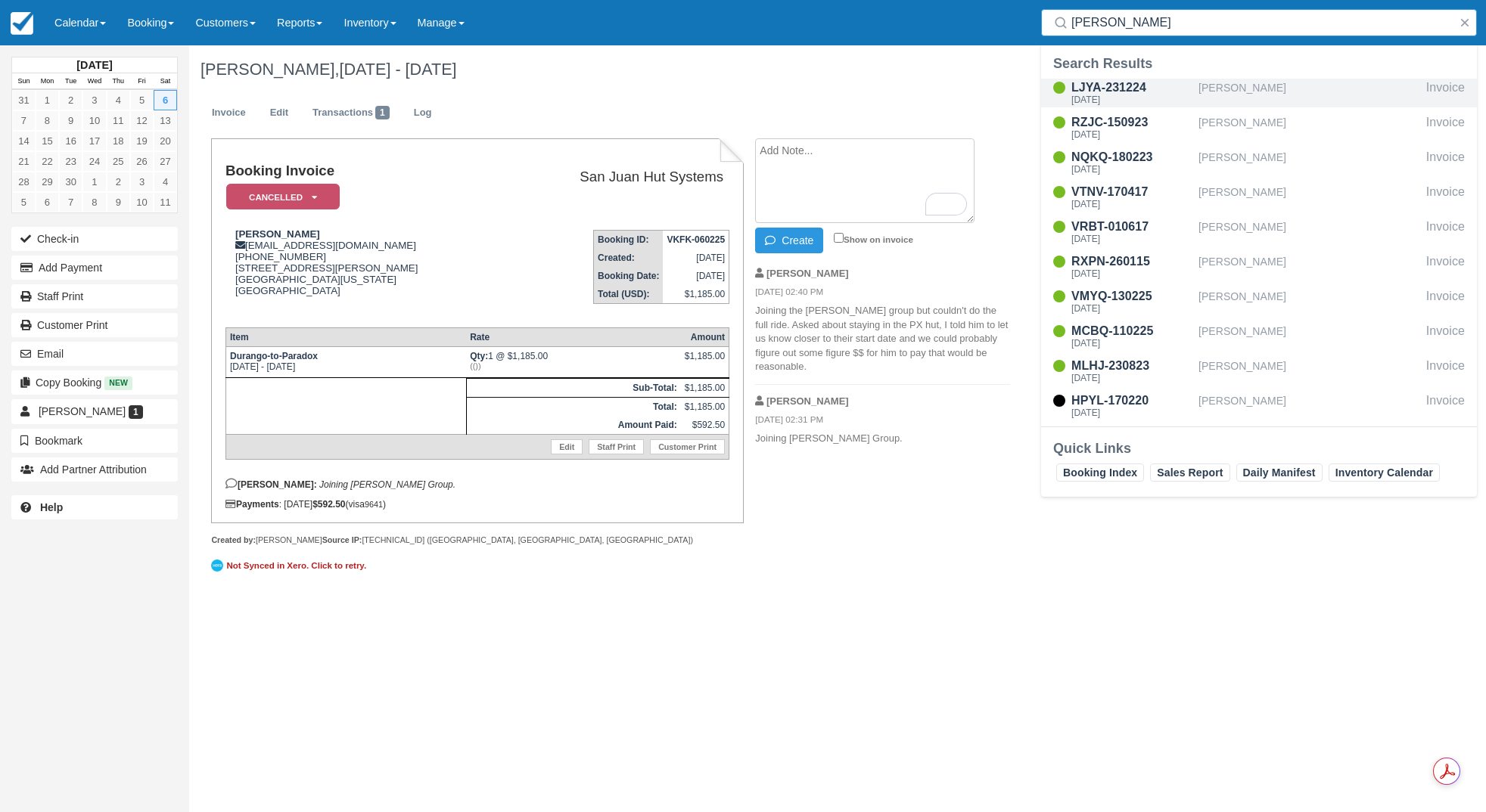
type input "[PERSON_NAME]"
click at [1101, 98] on div "[DATE]" at bounding box center [1131, 100] width 121 height 9
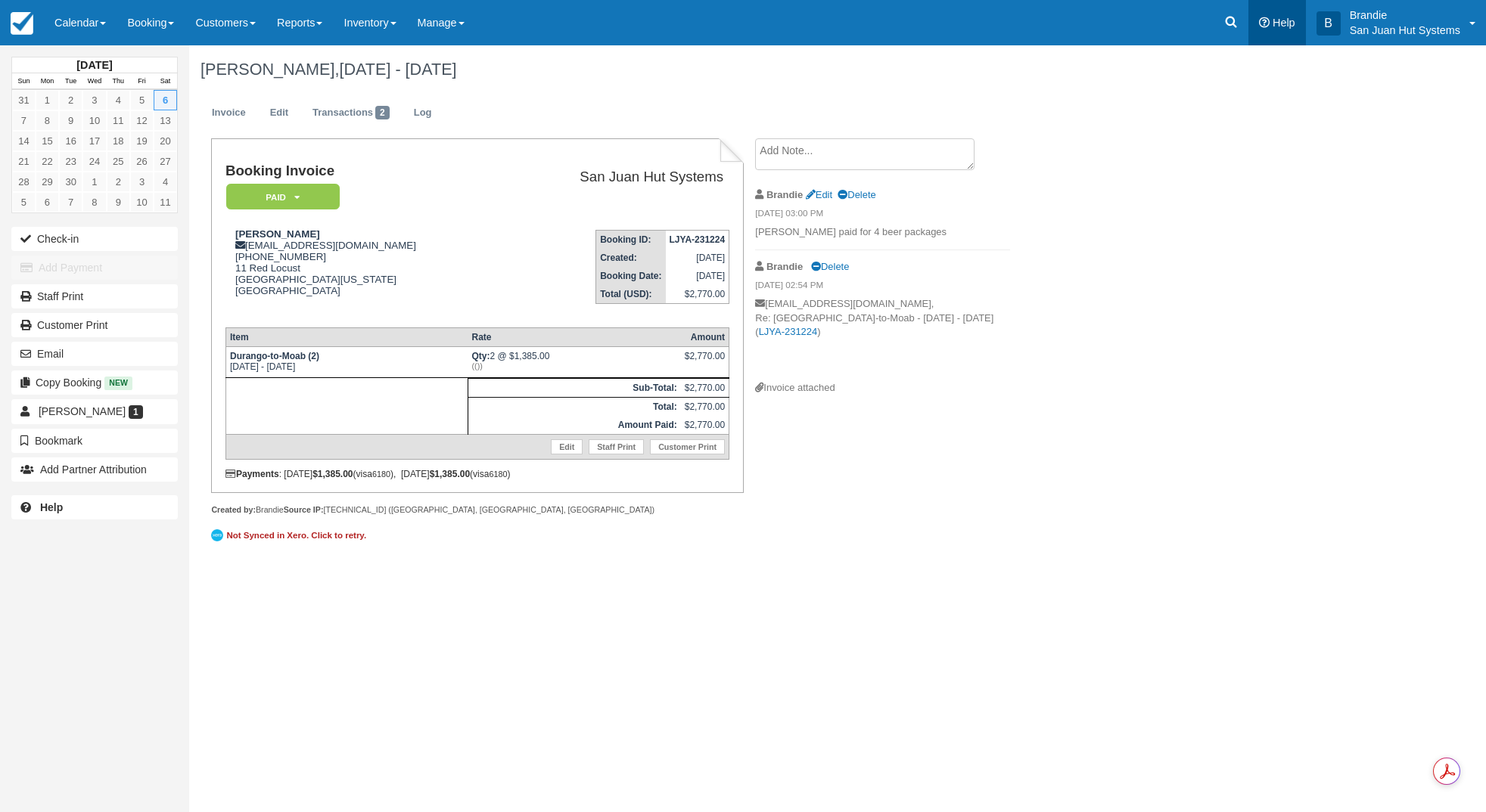
click at [1248, 29] on link "Help" at bounding box center [1277, 22] width 57 height 46
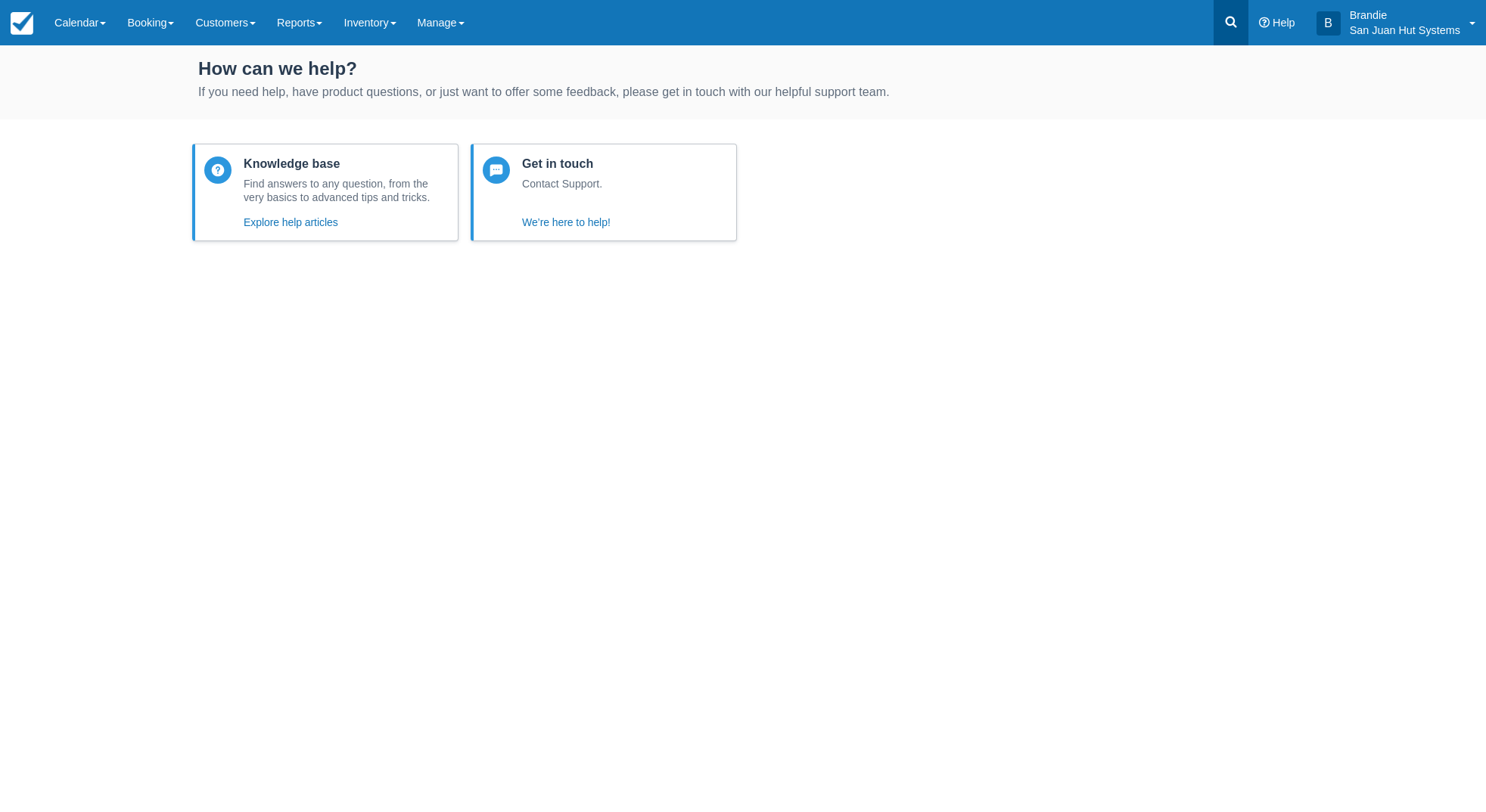
drag, startPoint x: 0, startPoint y: 0, endPoint x: 1238, endPoint y: 26, distance: 1238.3
click at [1238, 26] on icon at bounding box center [1231, 22] width 15 height 15
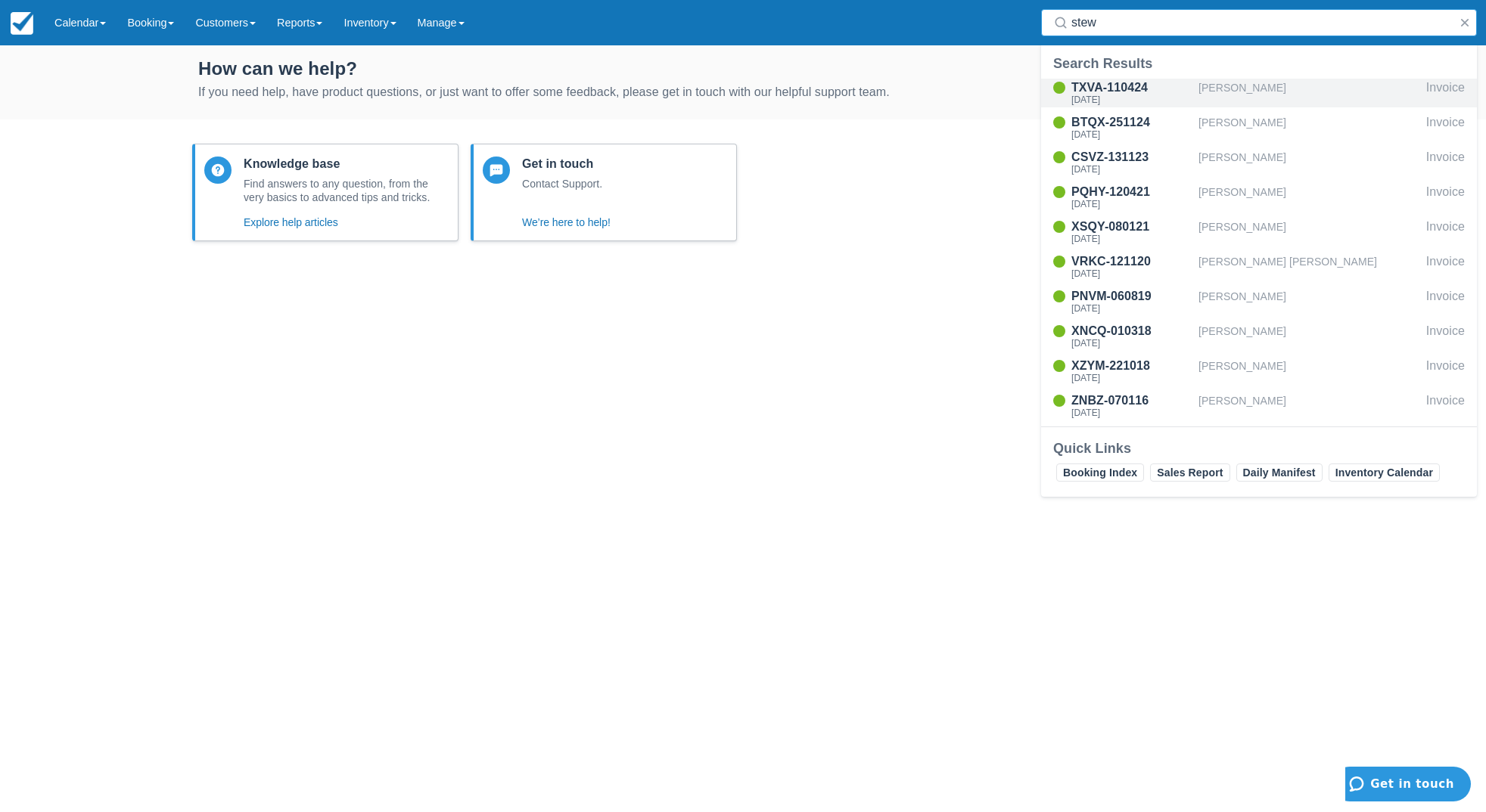
type input "stew"
click at [1128, 102] on div "[DATE]" at bounding box center [1131, 100] width 121 height 9
